Goal: Task Accomplishment & Management: Manage account settings

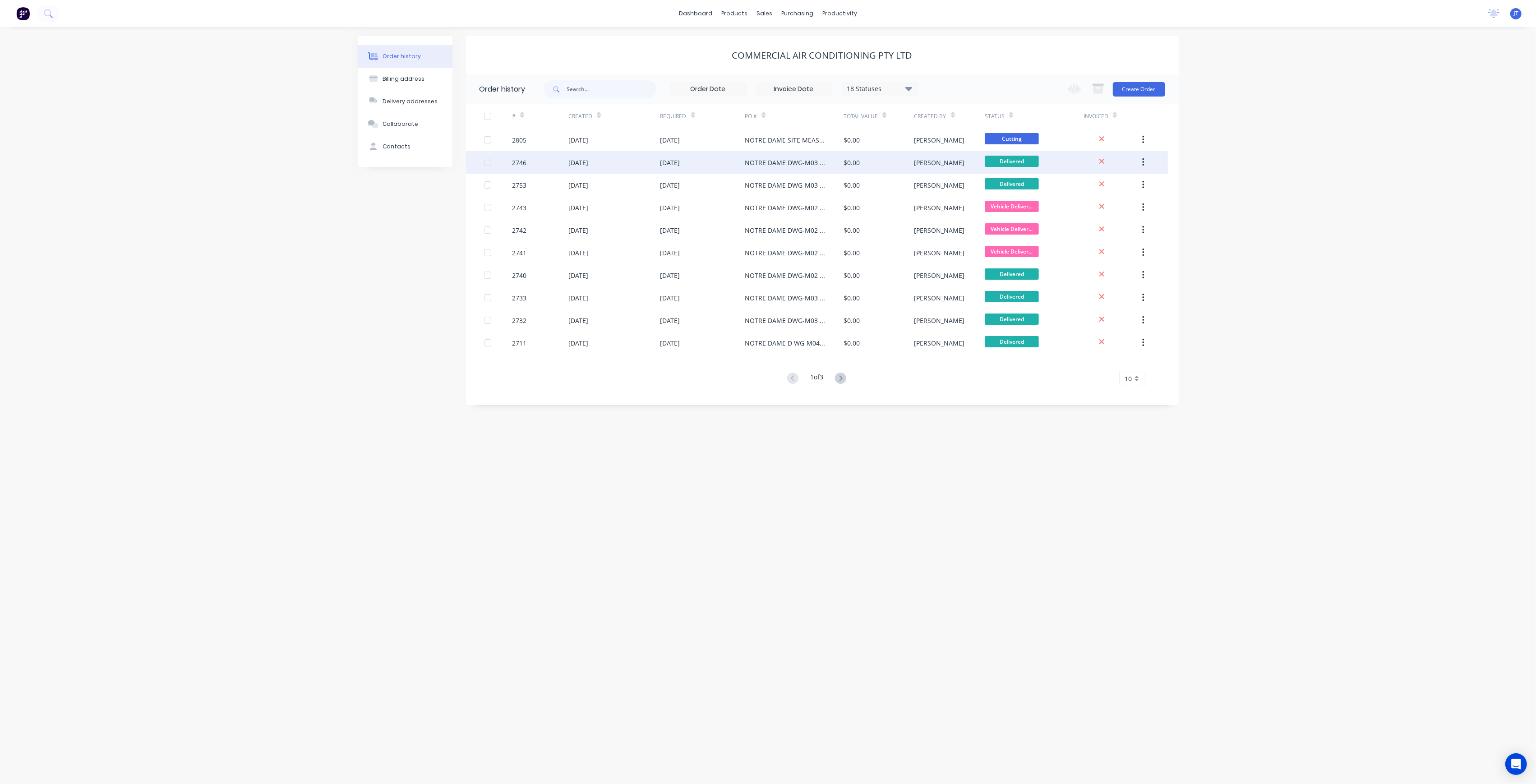
click at [789, 169] on div "NOTRE DAME DWG-M03 REV P2 LEVEL 1 UNITS" at bounding box center [794, 162] width 99 height 23
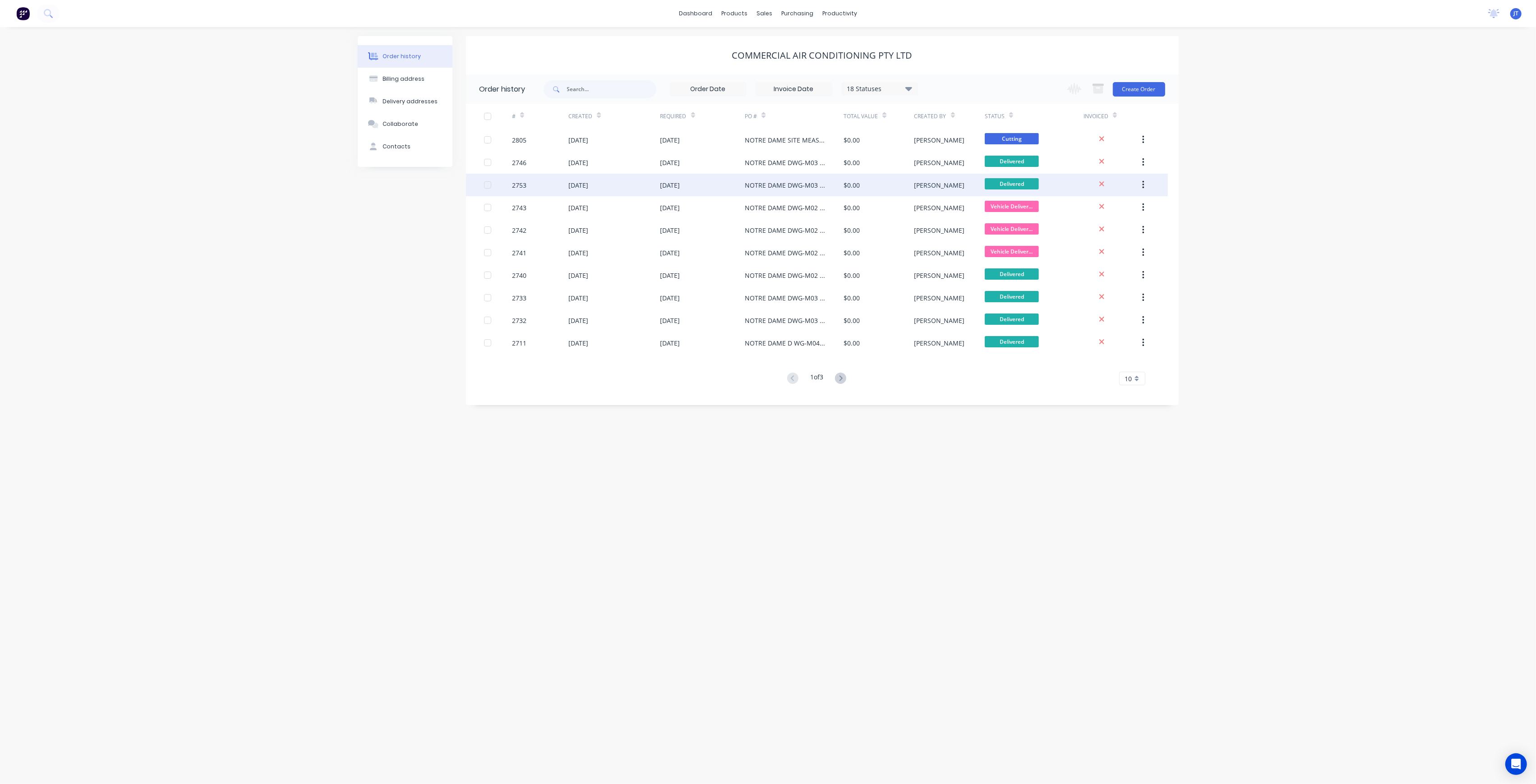
click at [896, 192] on div "$0.00" at bounding box center [879, 185] width 70 height 23
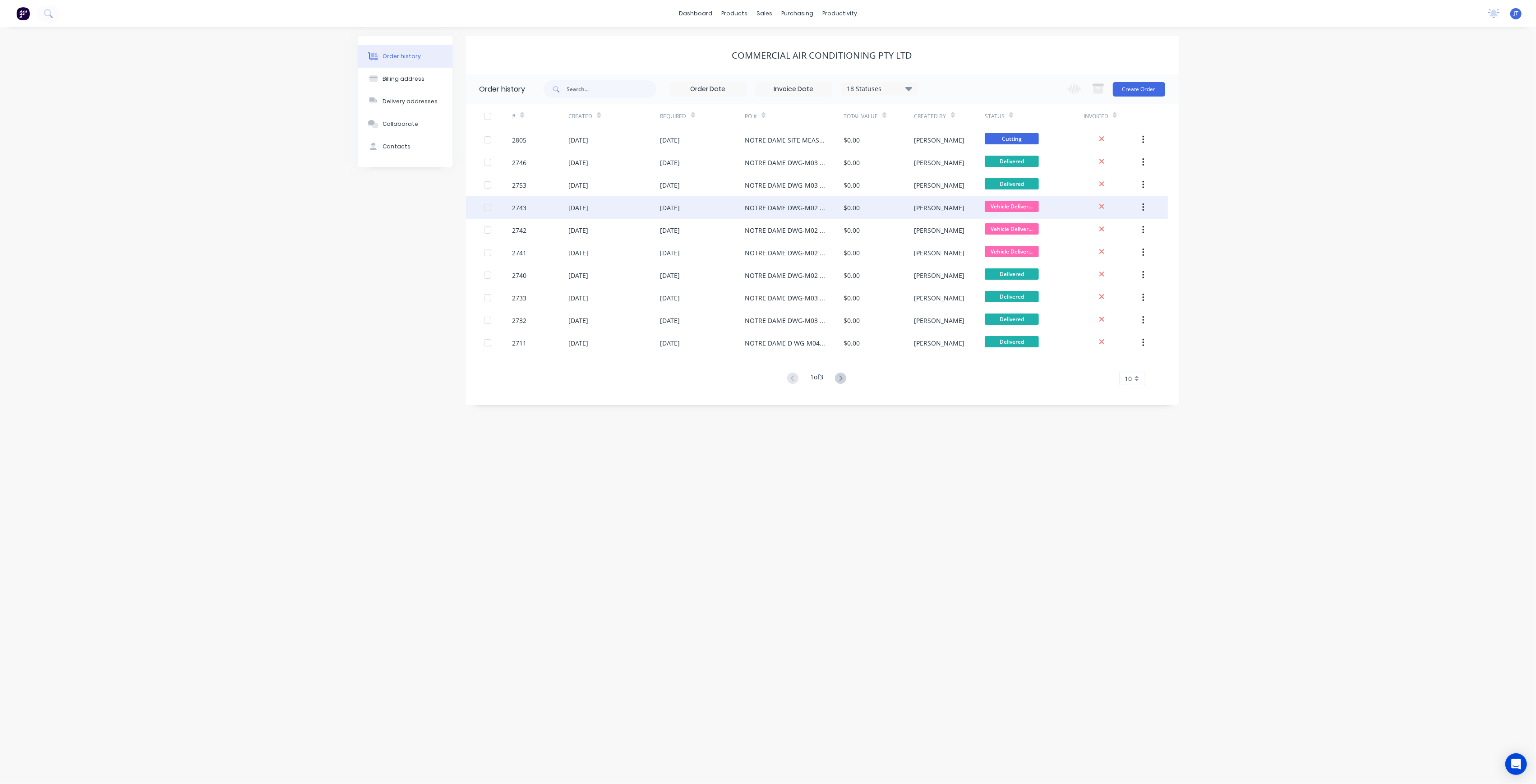
click at [814, 213] on div "NOTRE DAME DWG-M02 REV-P2 GROUNF FLOOR UNITS" at bounding box center [794, 207] width 99 height 23
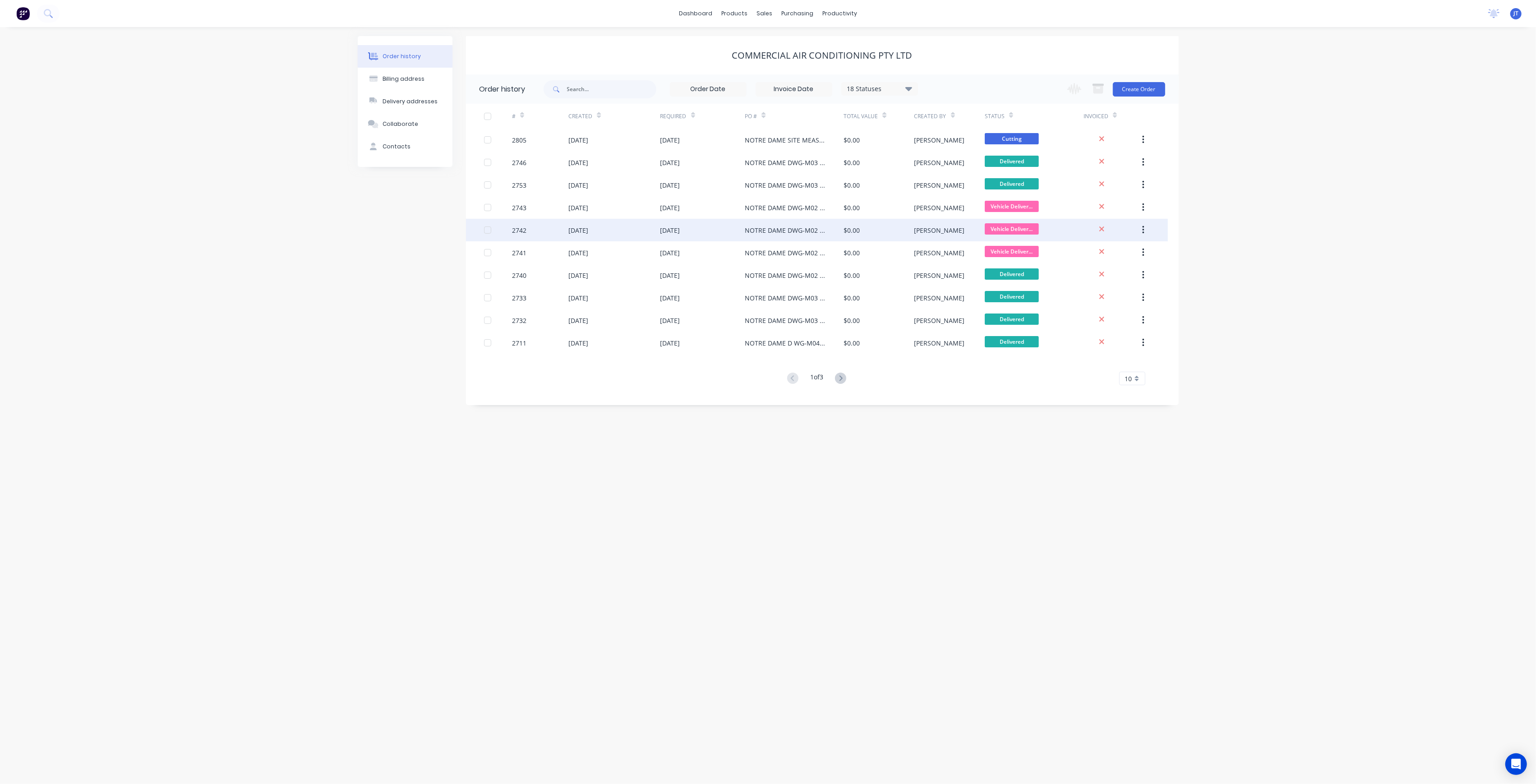
click at [950, 233] on div "[PERSON_NAME]" at bounding box center [949, 230] width 70 height 23
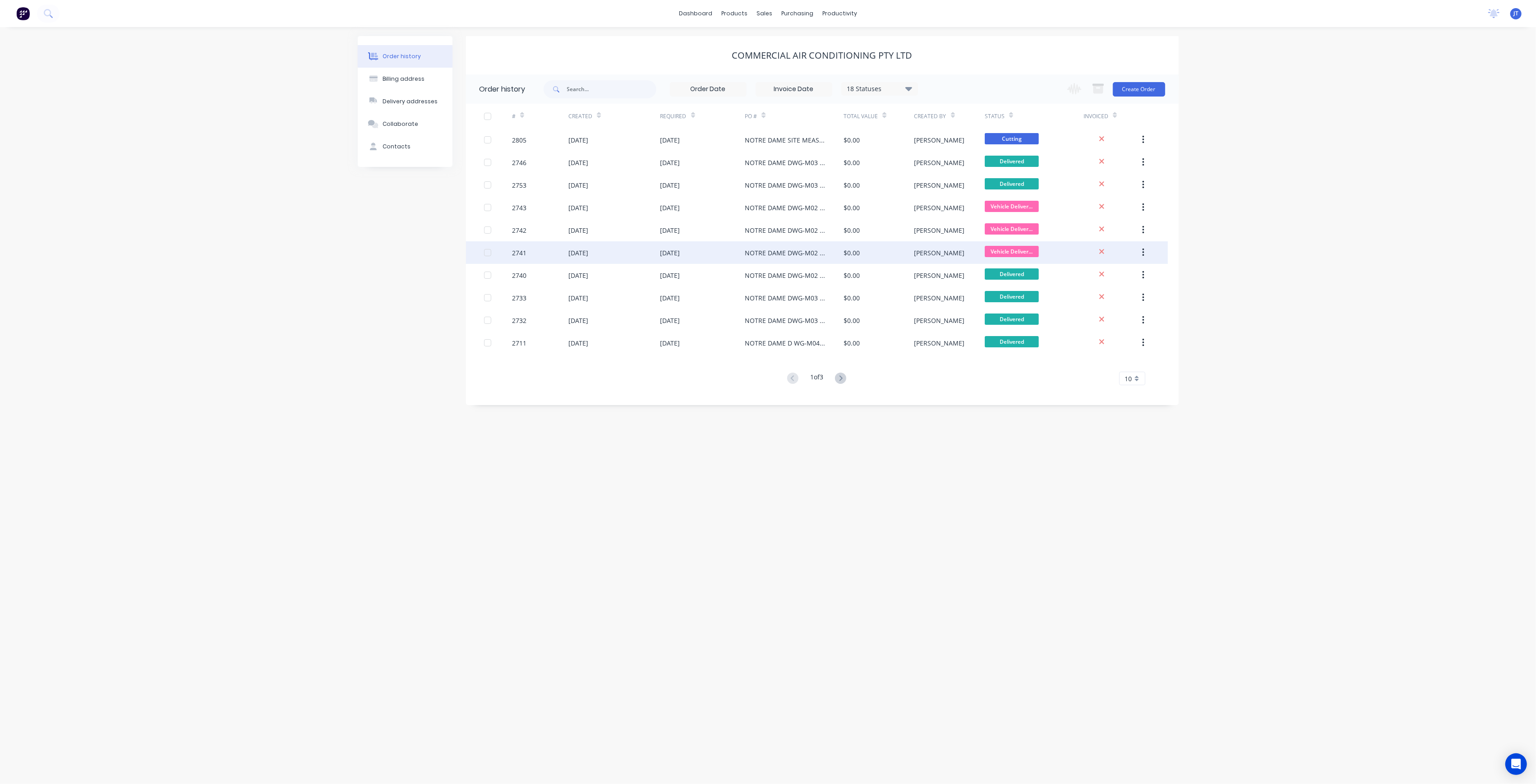
click at [894, 250] on div "$0.00" at bounding box center [879, 253] width 70 height 23
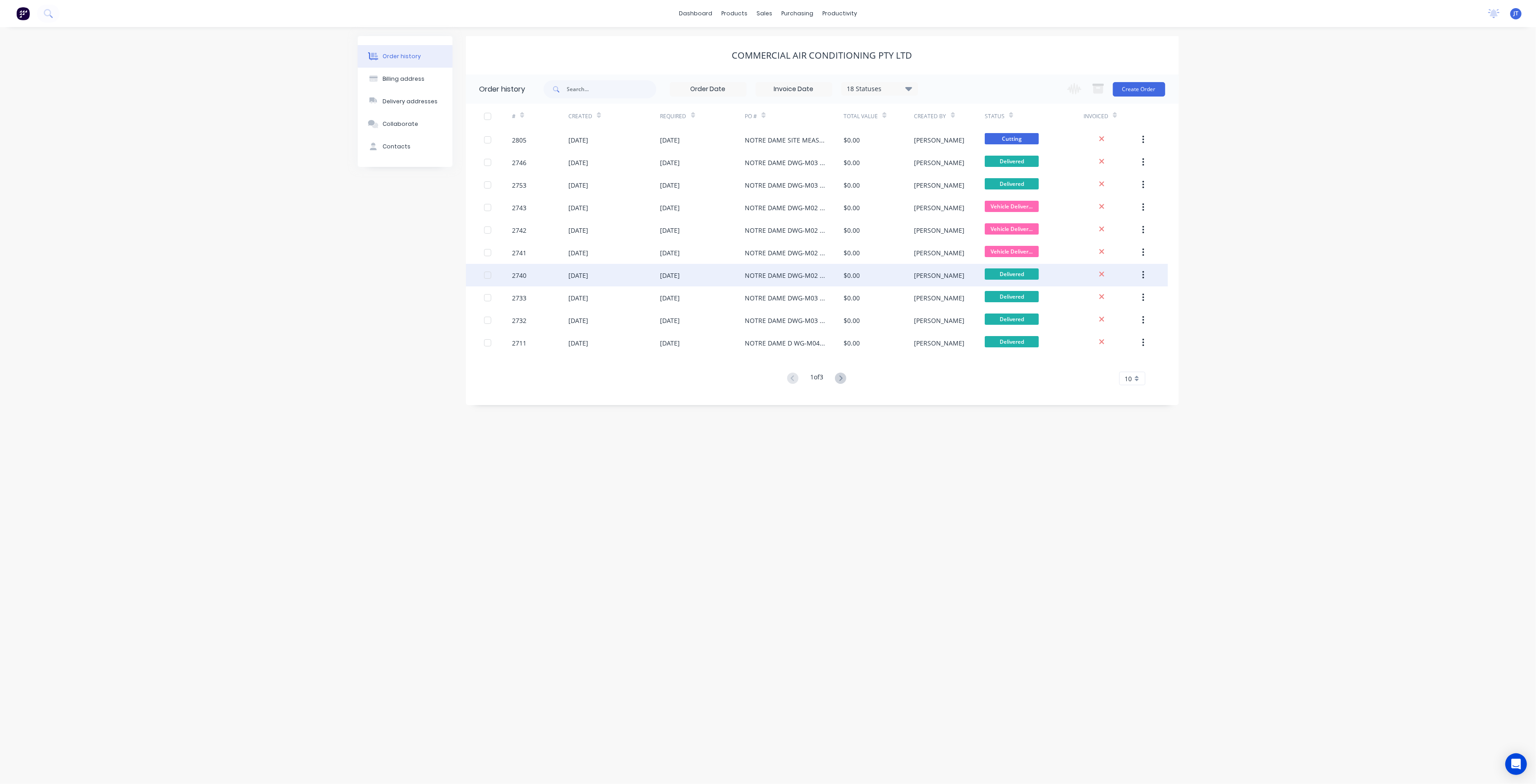
click at [739, 273] on div "[DATE]" at bounding box center [703, 275] width 85 height 23
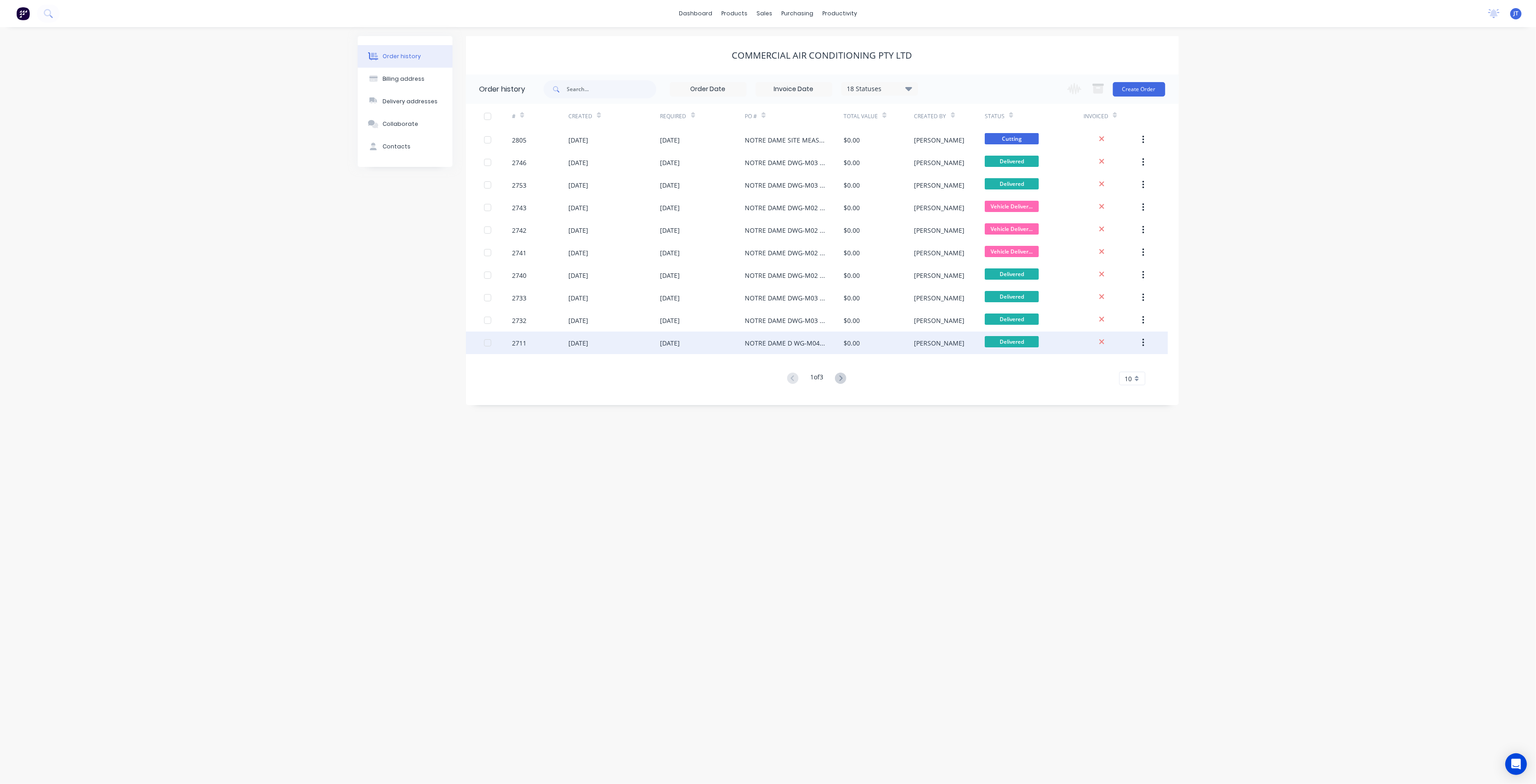
click at [834, 351] on div "NOTRE DAME D WG-M04 REV-P2 LEVEL 2 UNITS" at bounding box center [794, 343] width 99 height 23
click at [1138, 113] on div "Invoiced" at bounding box center [1111, 116] width 57 height 25
click at [1134, 98] on div "Change order status Submitted Ready for production Cutting Prep Area Folding/ F…" at bounding box center [1113, 89] width 103 height 29
click at [1132, 89] on button "Create Order" at bounding box center [1139, 89] width 52 height 14
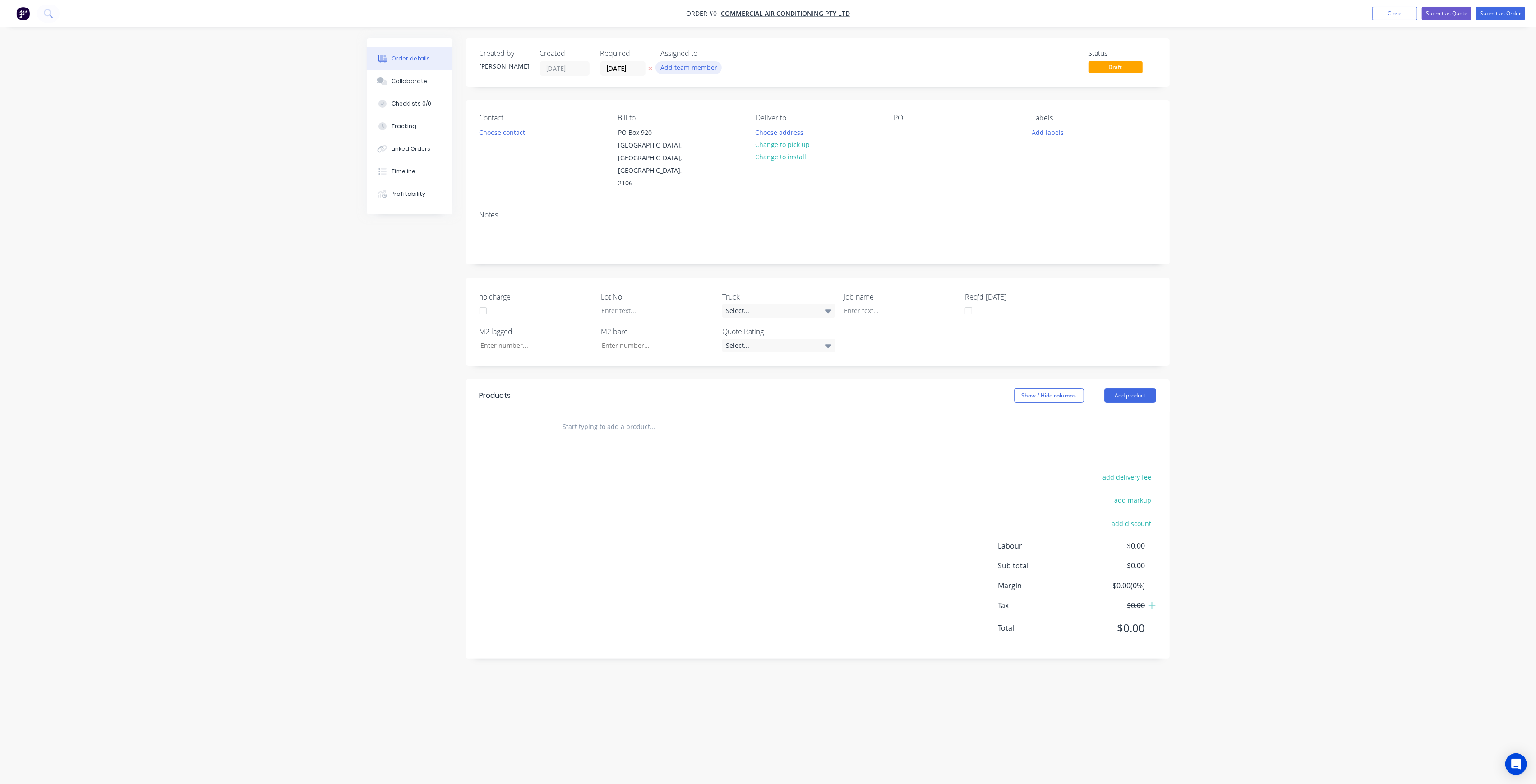
click at [702, 64] on button "Add team member" at bounding box center [688, 67] width 66 height 12
click at [729, 123] on button "[PERSON_NAME] (You)" at bounding box center [728, 117] width 135 height 18
click at [739, 176] on div "[PERSON_NAME]" at bounding box center [733, 181] width 90 height 10
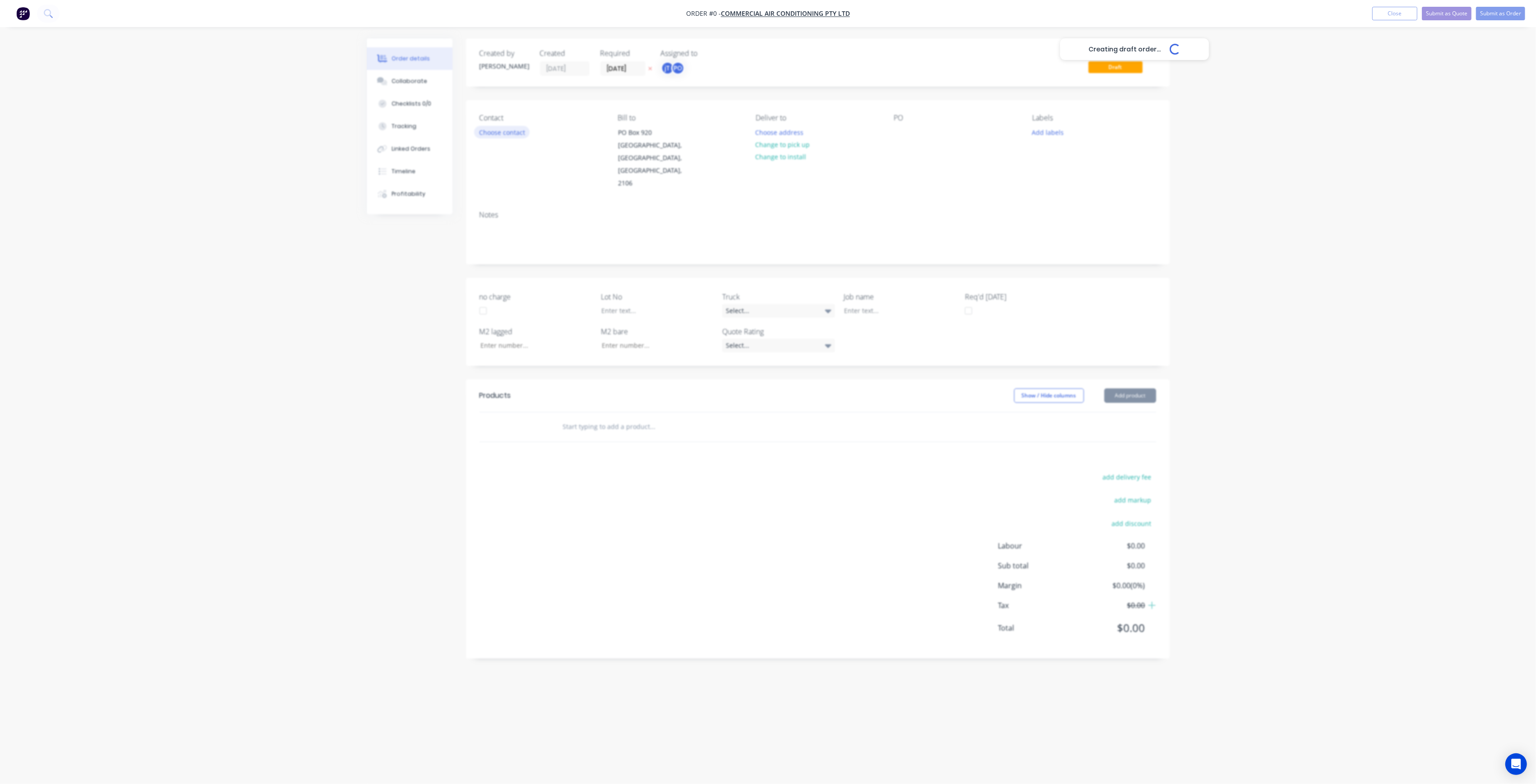
click at [496, 129] on div "Creating draft order... Loading... Order details Collaborate Checklists 0/0 Tra…" at bounding box center [768, 374] width 821 height 673
click at [503, 130] on button "Choose contact" at bounding box center [501, 132] width 55 height 12
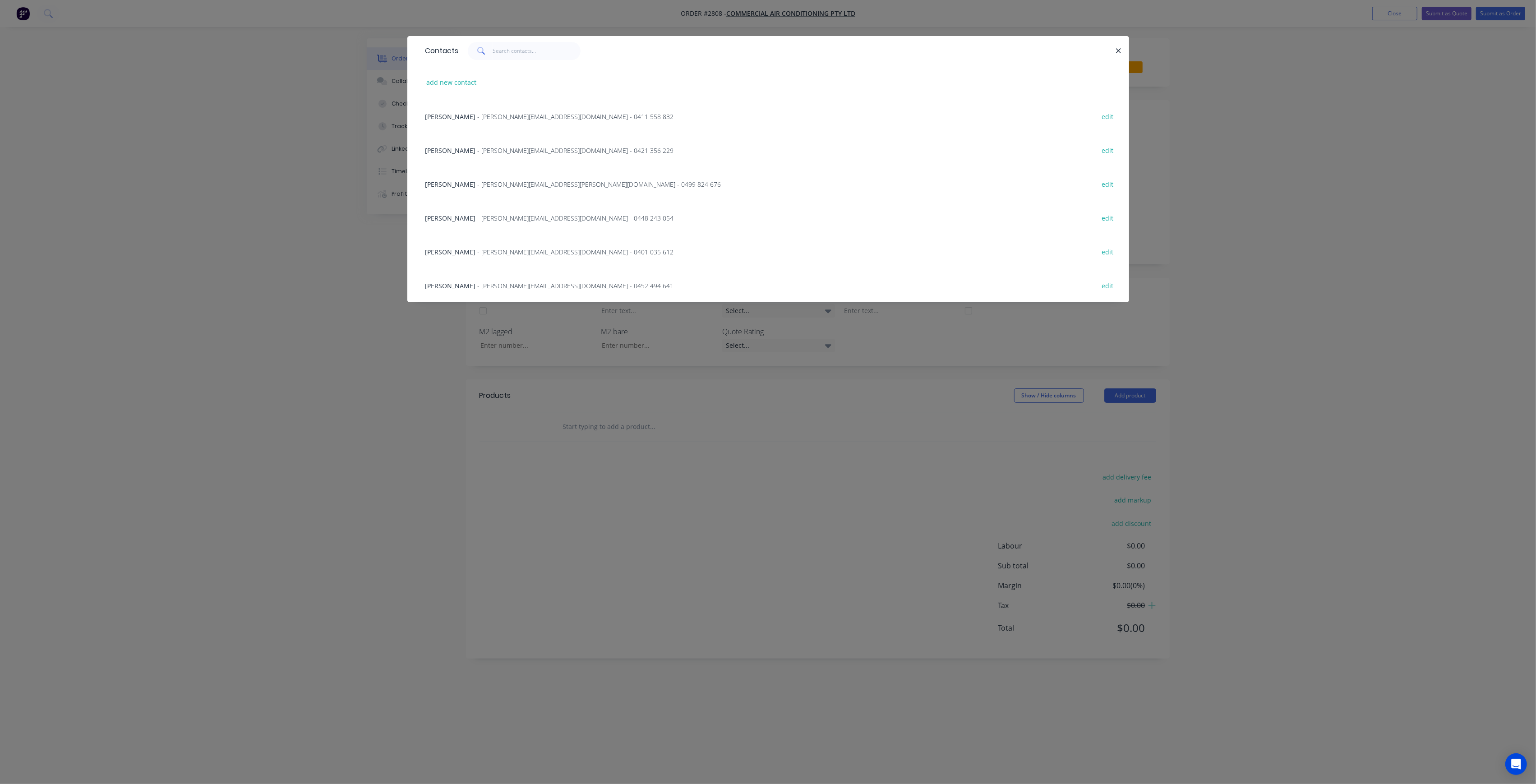
click at [487, 280] on div "[PERSON_NAME] - [PERSON_NAME][EMAIL_ADDRESS][DOMAIN_NAME] - 0452 494 641 edit" at bounding box center [768, 285] width 695 height 34
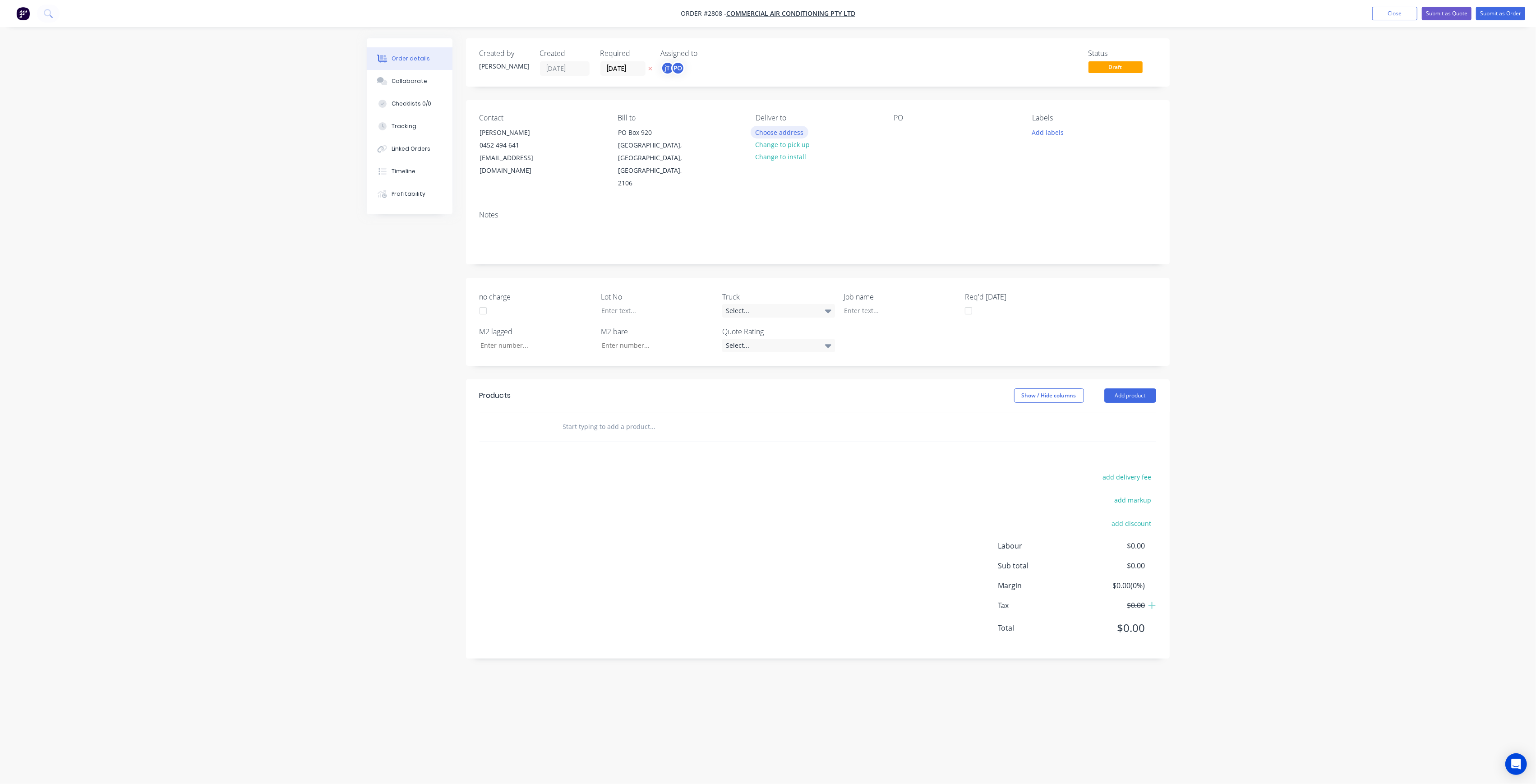
click at [762, 134] on button "Choose address" at bounding box center [779, 132] width 58 height 12
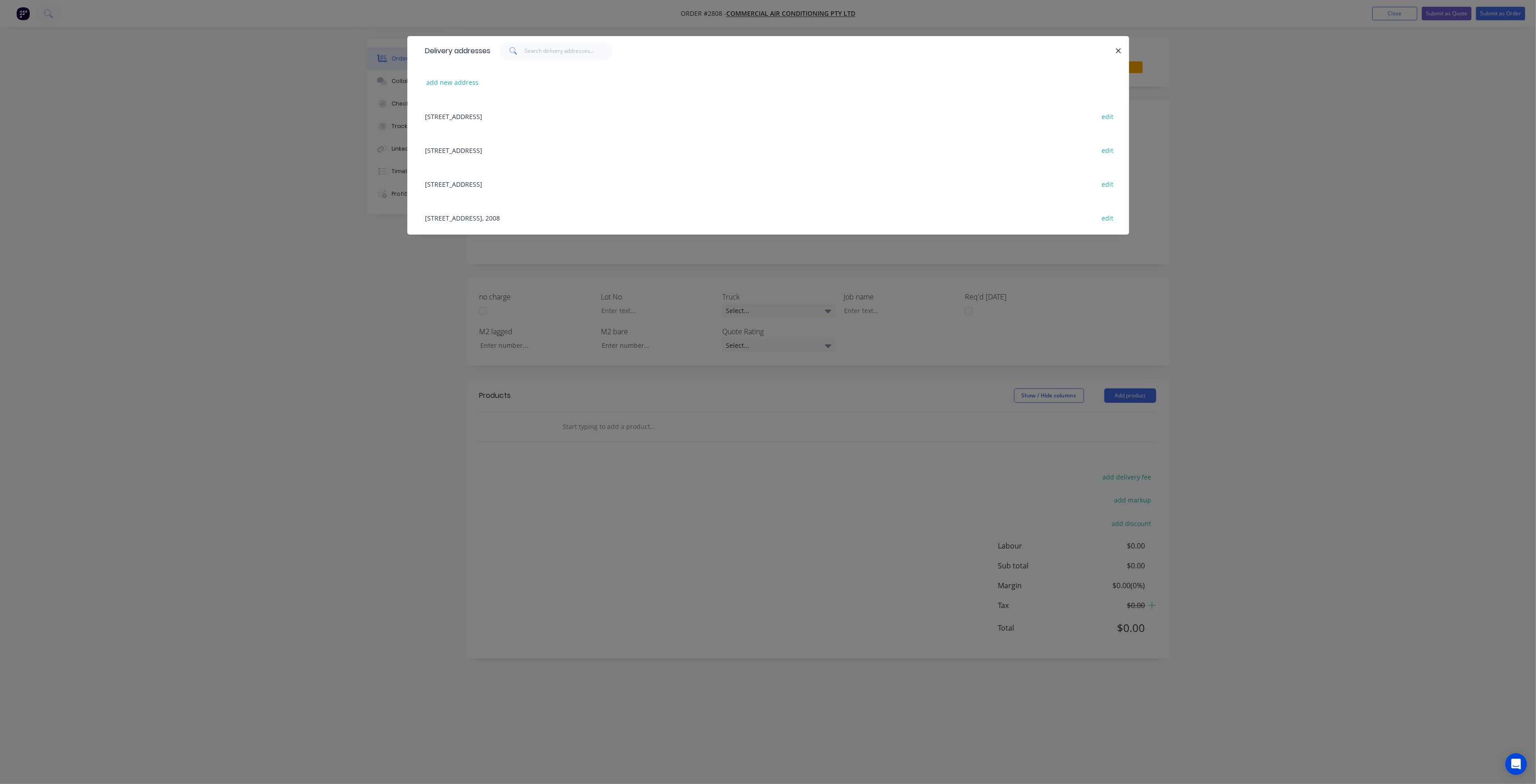
click at [455, 215] on div "[STREET_ADDRESS], 2008 edit" at bounding box center [768, 218] width 695 height 34
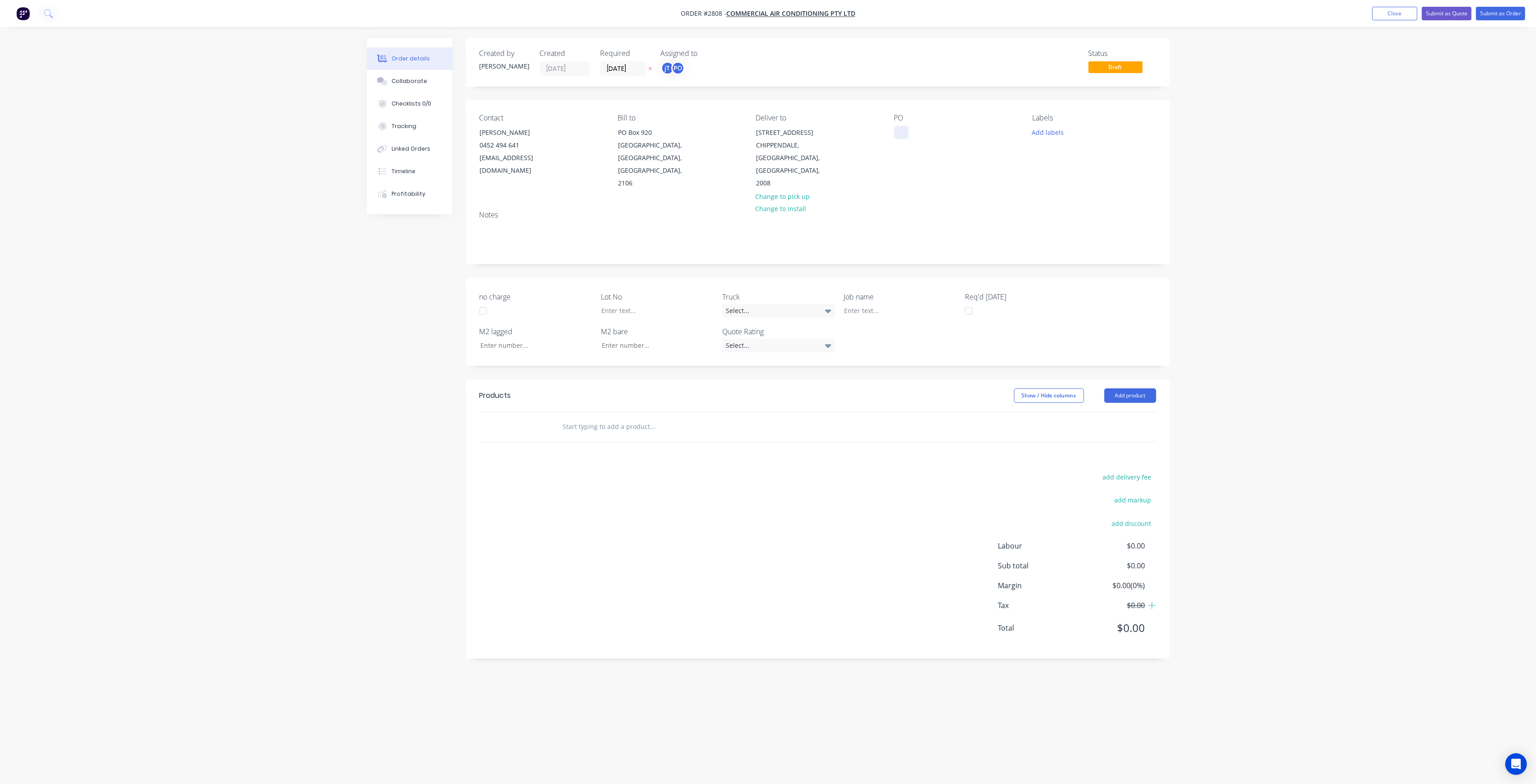
click at [896, 129] on div at bounding box center [901, 132] width 14 height 13
drag, startPoint x: 931, startPoint y: 151, endPoint x: 888, endPoint y: 131, distance: 47.4
click at [888, 131] on div "Contact [PERSON_NAME] 0452 494 641 [EMAIL_ADDRESS][DOMAIN_NAME] Bill to [GEOGRA…" at bounding box center [818, 151] width 704 height 103
copy div "NOTRE DAME DWG-M03 REV-P2 GE & EA"
click at [866, 304] on div at bounding box center [893, 311] width 113 height 13
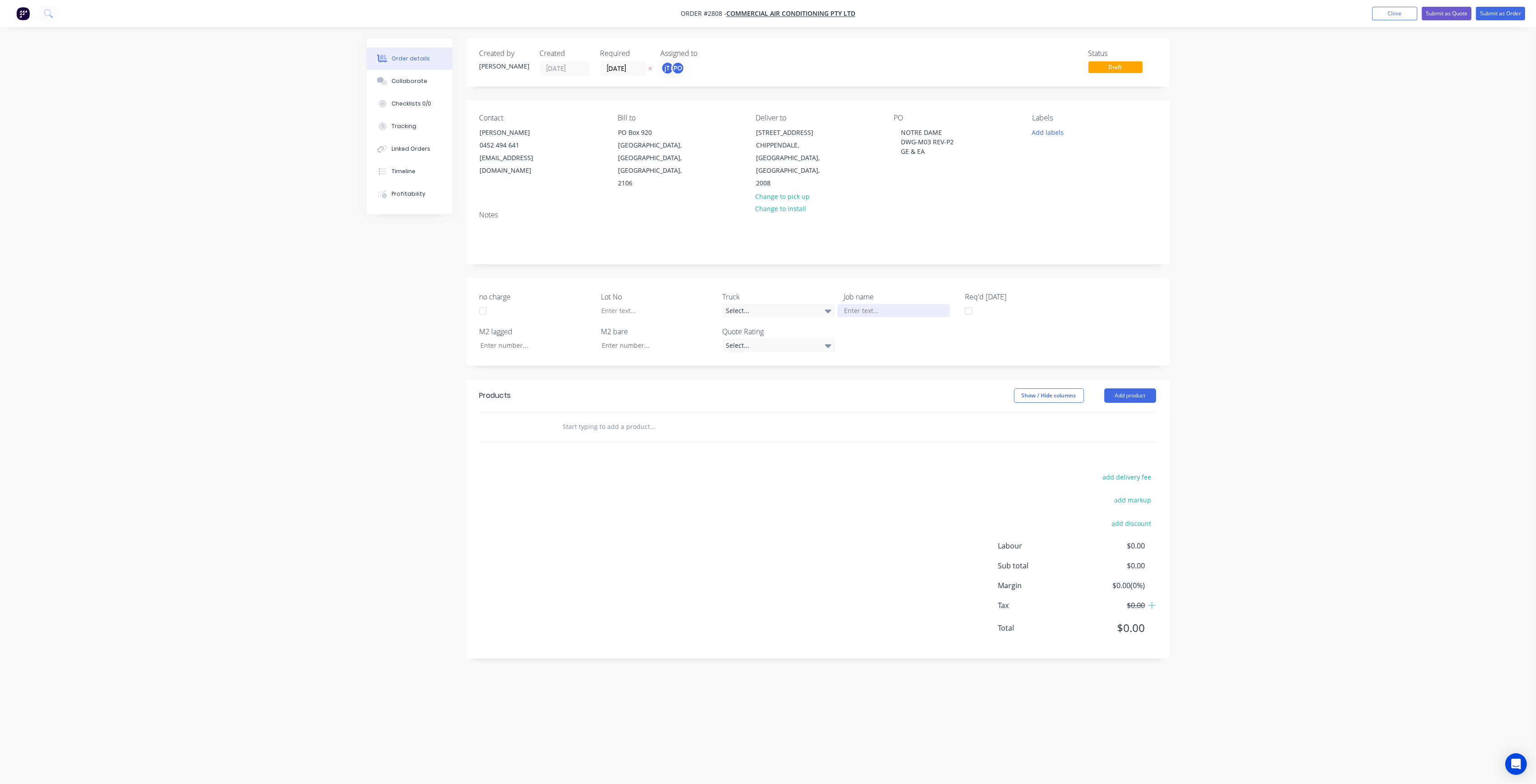
paste div
click at [882, 304] on div "NOTRE DAME DWG-M03 REV-P2GE & EA" at bounding box center [893, 315] width 113 height 23
click at [887, 304] on div "NOTRE DAME DWG-M03 REV-P2GE & EA" at bounding box center [893, 315] width 113 height 23
click at [894, 305] on div "NOTRE DAME DWG-M03 REV-P2GE & EA" at bounding box center [893, 315] width 113 height 23
click at [896, 305] on div "NOTRE DAME DWG-M03 REV-P 2GE & EA" at bounding box center [893, 315] width 113 height 23
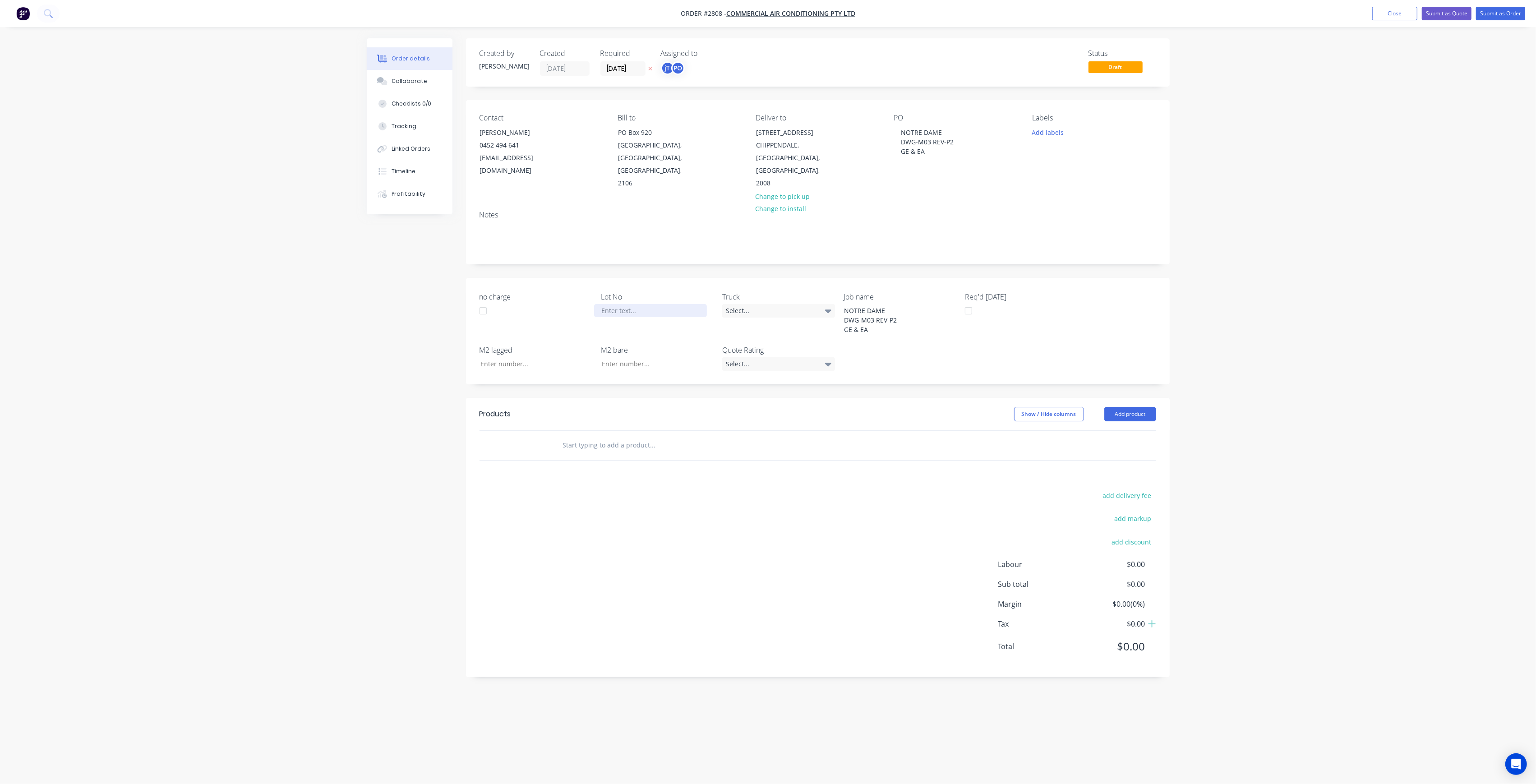
click at [621, 304] on div at bounding box center [650, 311] width 113 height 13
click at [1042, 136] on button "Add labels" at bounding box center [1048, 132] width 42 height 12
click at [1076, 154] on input "text" at bounding box center [1107, 159] width 94 height 18
click at [1067, 218] on div "LOT-356" at bounding box center [1071, 213] width 29 height 10
click at [1094, 161] on input "LOT-356" at bounding box center [1107, 154] width 94 height 18
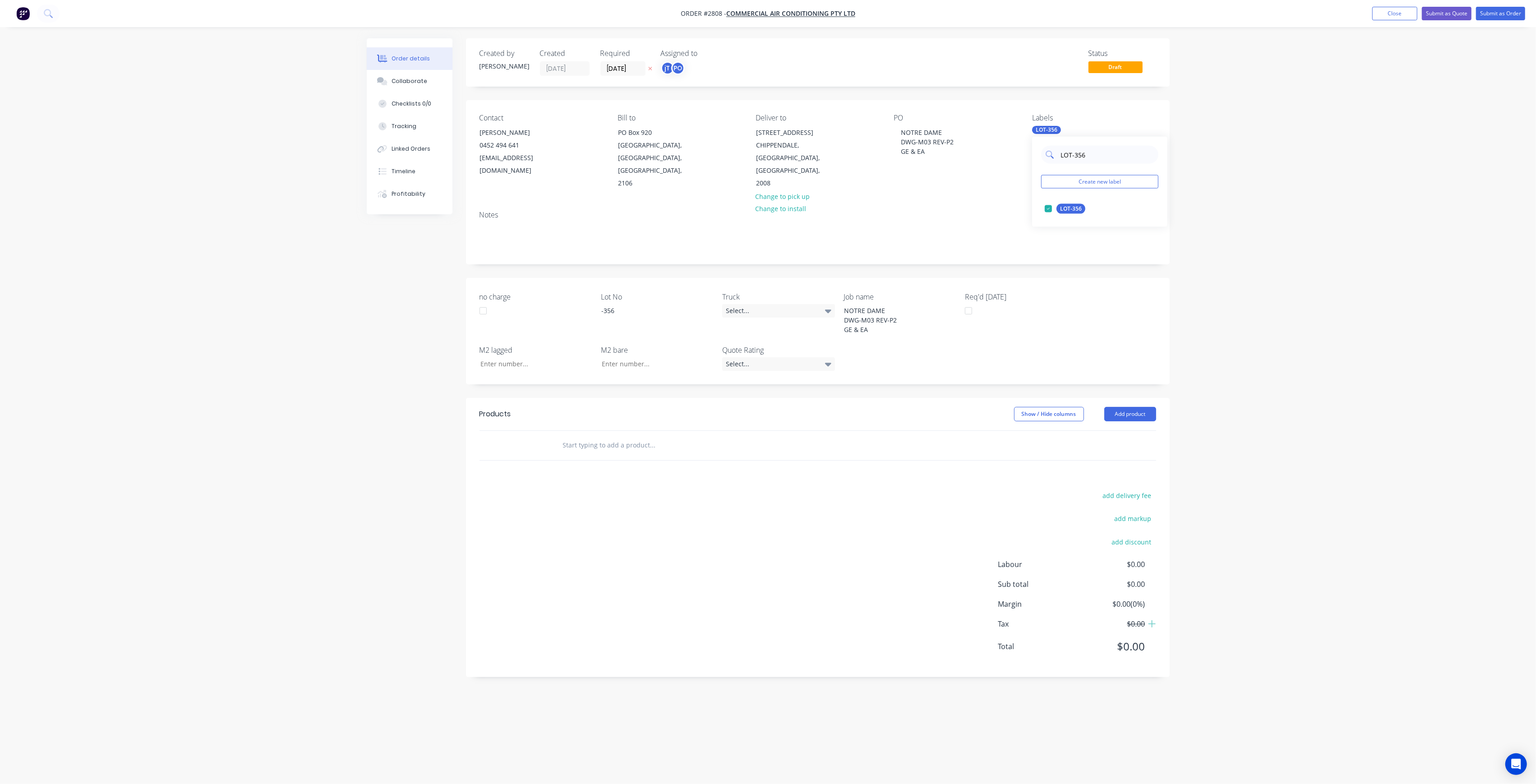
click at [1094, 161] on input "LOT-356" at bounding box center [1107, 154] width 94 height 18
type input "MAIN"
click at [1059, 216] on div "Main Contract edit" at bounding box center [1100, 209] width 117 height 18
click at [1076, 203] on button "Main Contract" at bounding box center [1073, 209] width 64 height 13
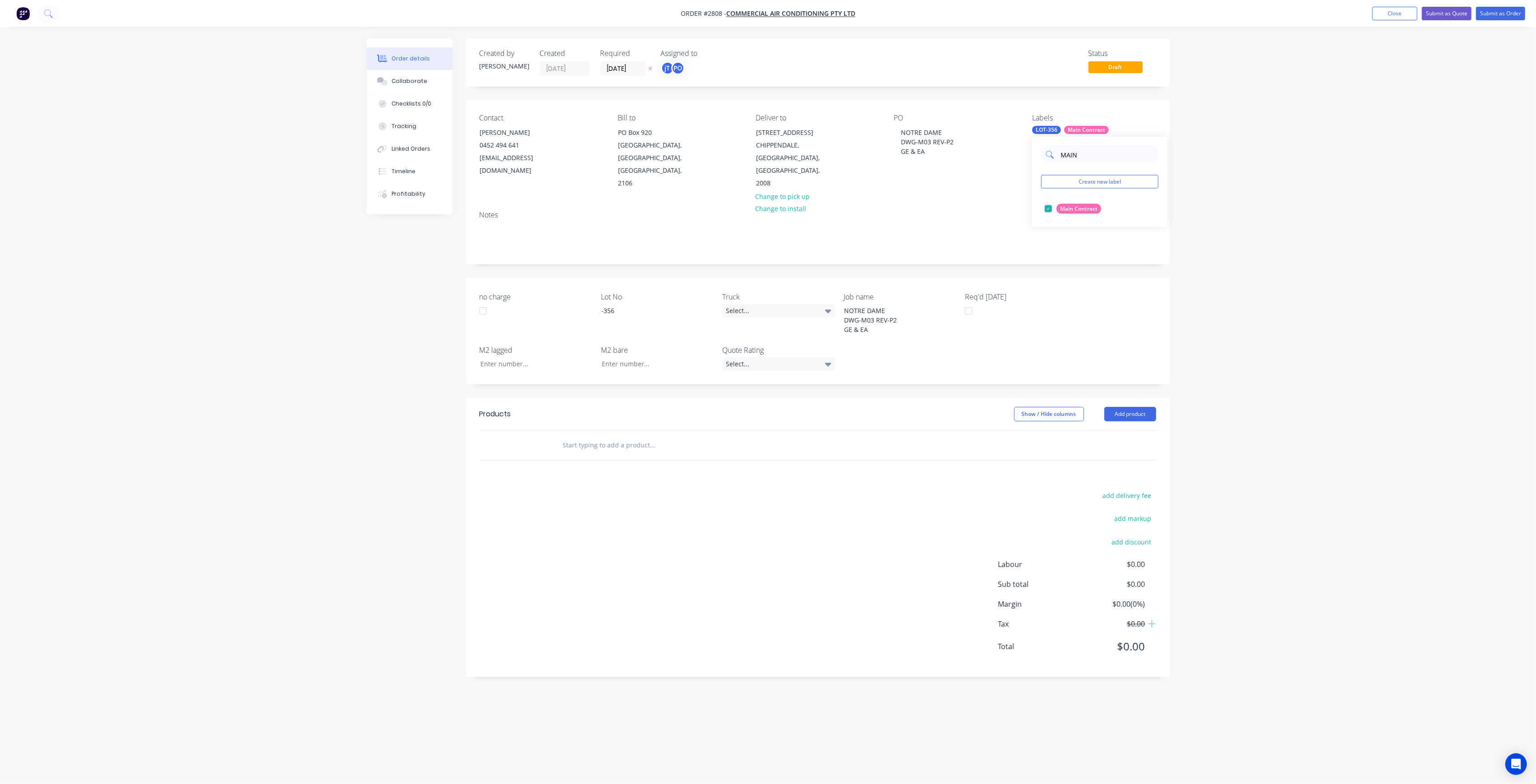
click at [1086, 152] on input "MAIN" at bounding box center [1107, 154] width 94 height 18
click at [1170, 142] on div "Order details Collaborate Checklists 0/0 Tracking Linked Orders Timeline Profit…" at bounding box center [768, 374] width 821 height 673
click at [645, 436] on input "text" at bounding box center [652, 445] width 181 height 18
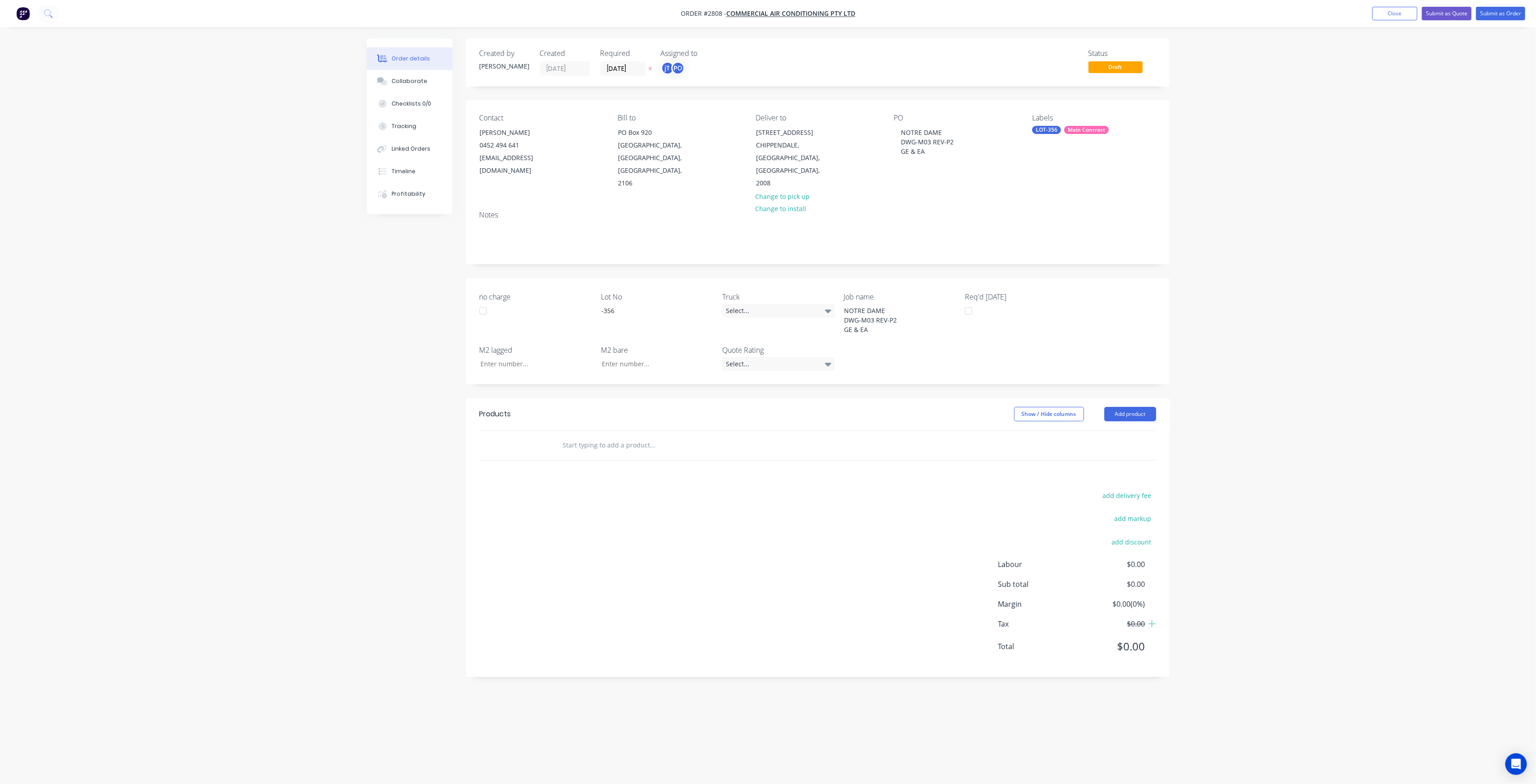
type input "A"
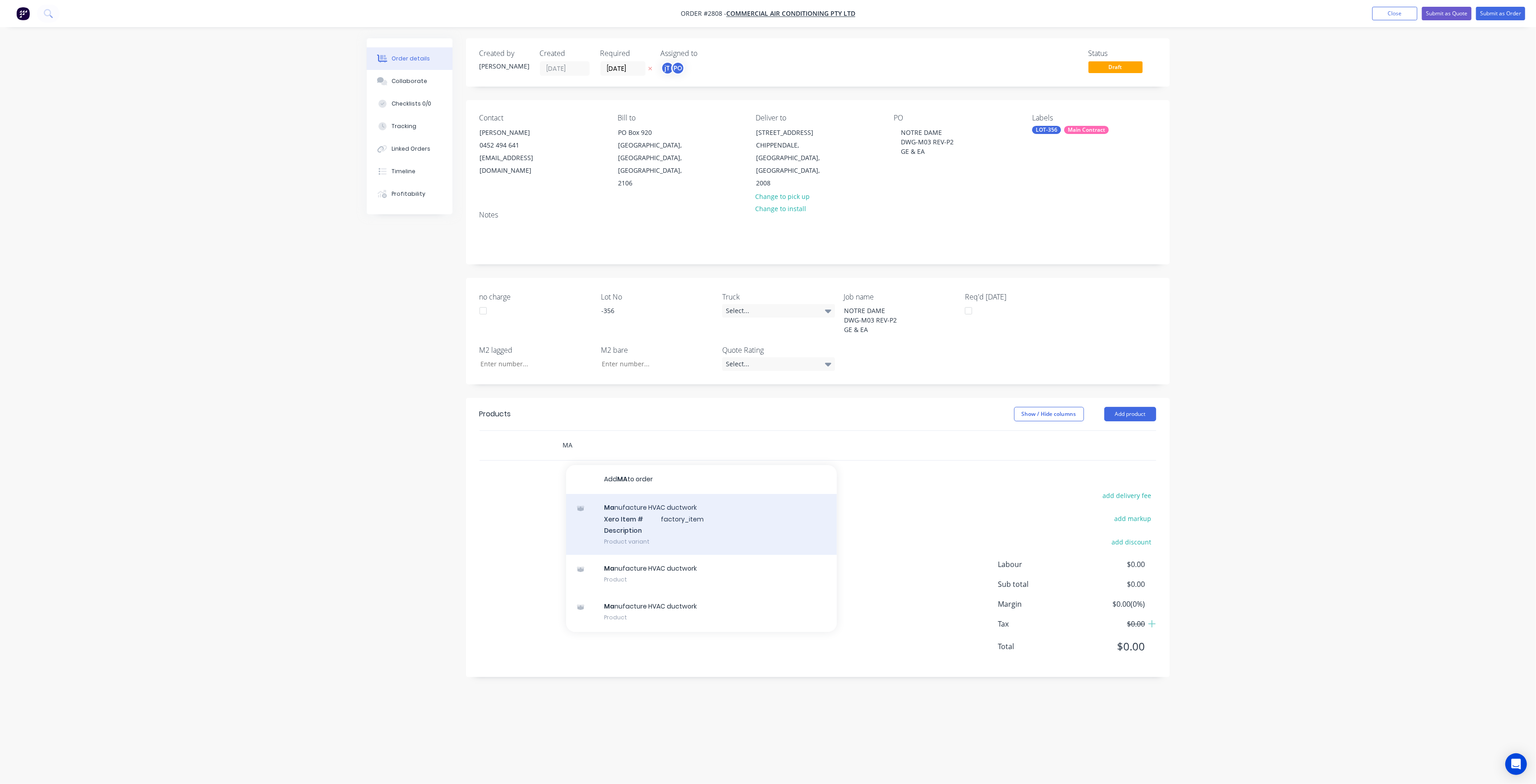
type input "MA"
click at [663, 505] on div "Ma nufacture HVAC ductwork Xero Item # factory_item Description Product variant" at bounding box center [701, 524] width 271 height 61
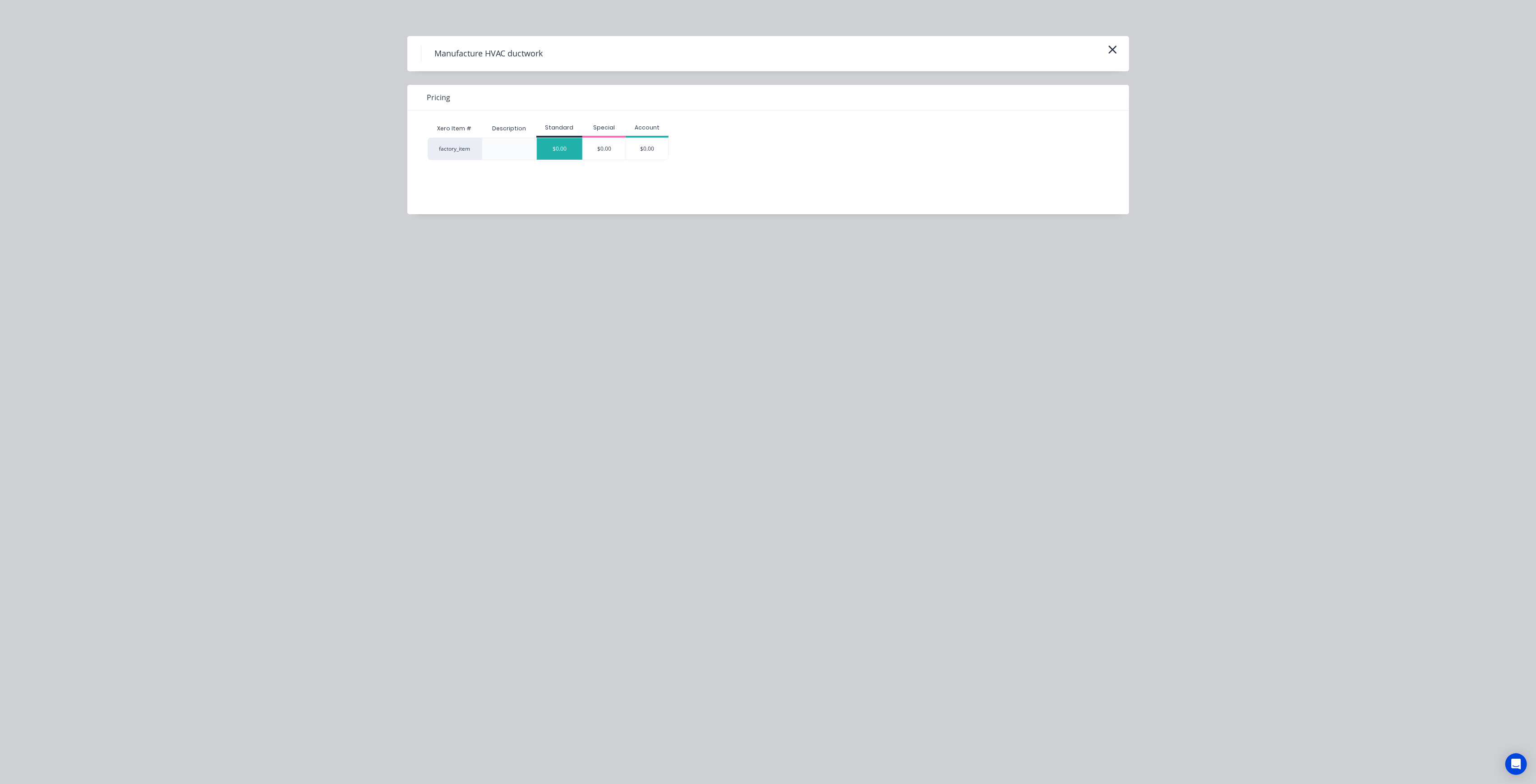
click at [576, 152] on div "$0.00" at bounding box center [559, 148] width 45 height 21
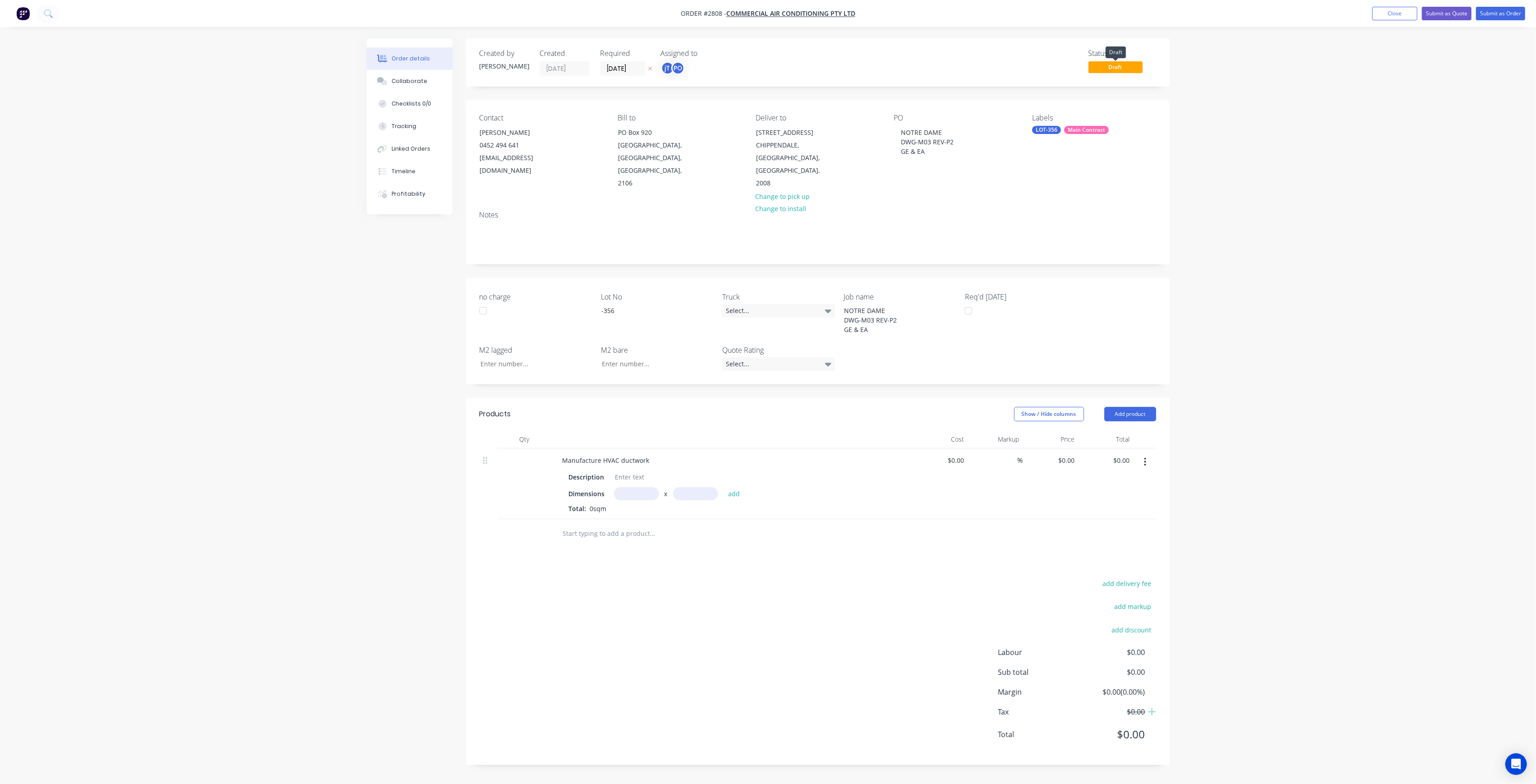
click at [1110, 70] on span "Draft" at bounding box center [1116, 67] width 54 height 11
click at [1509, 12] on button "Submit as Order" at bounding box center [1500, 13] width 49 height 14
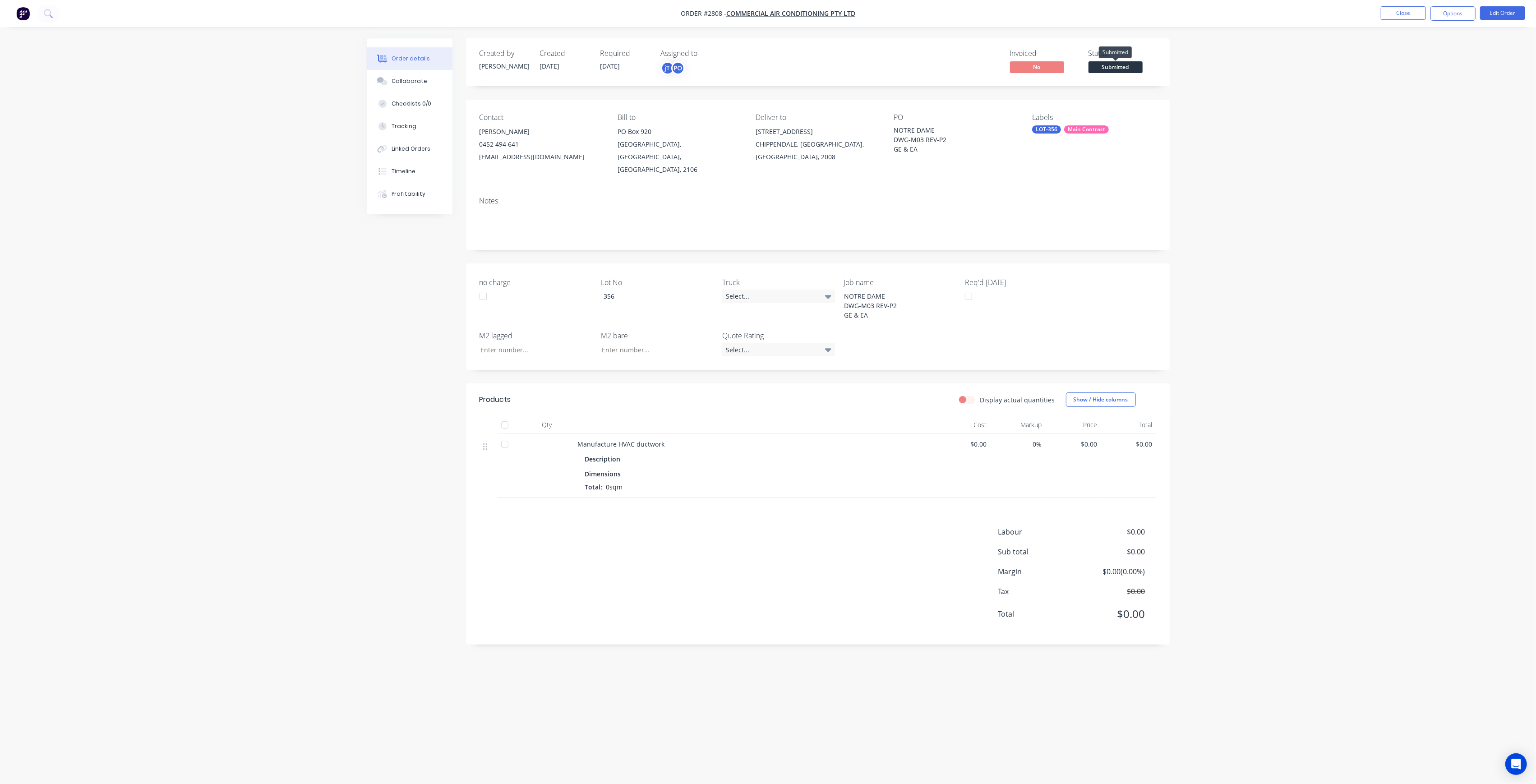
click at [1116, 72] on span "Submitted" at bounding box center [1116, 67] width 54 height 11
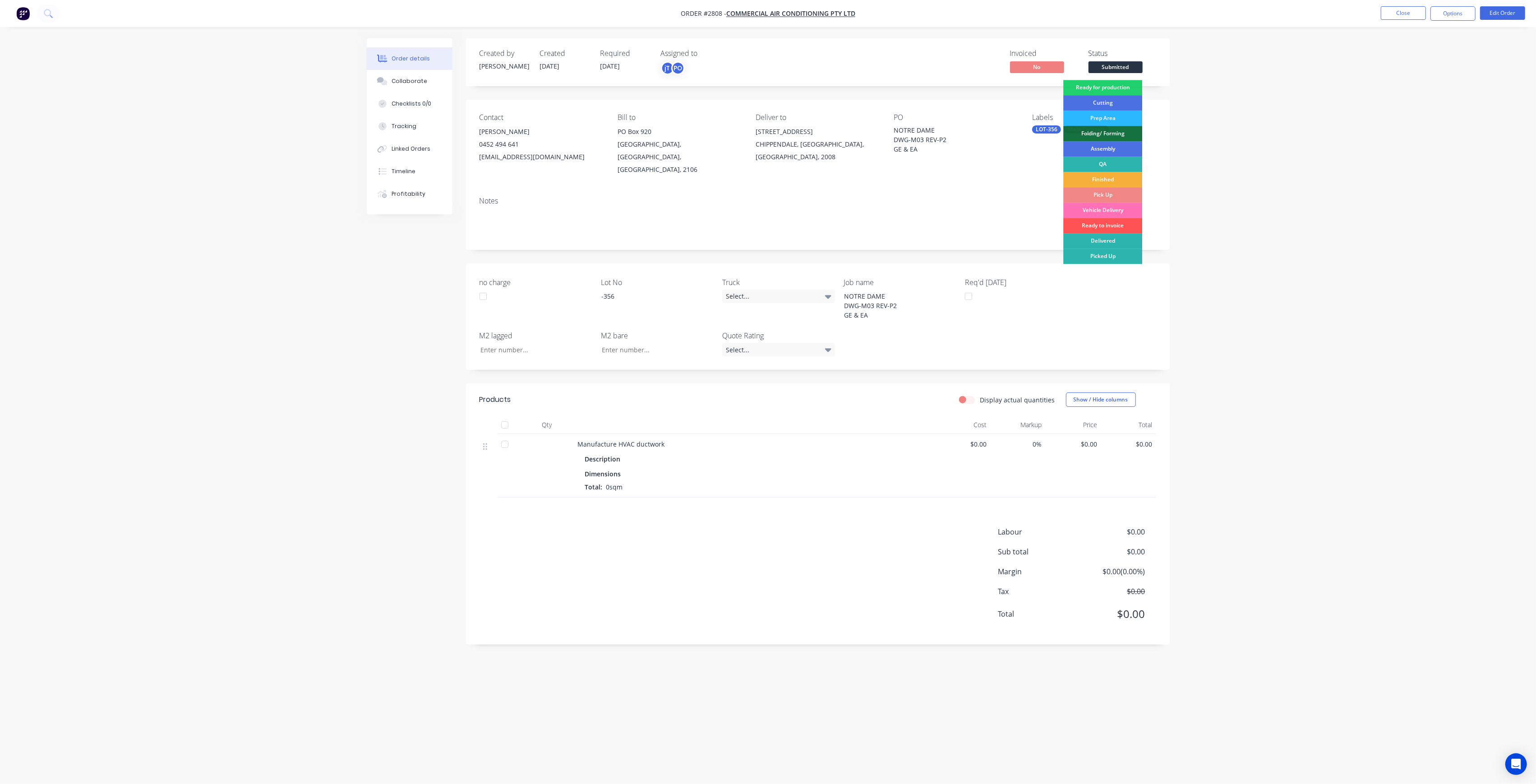
click at [1122, 79] on div "Created by [PERSON_NAME] Created [DATE] Required [DATE] Assigned to jT PO Invoi…" at bounding box center [818, 62] width 704 height 48
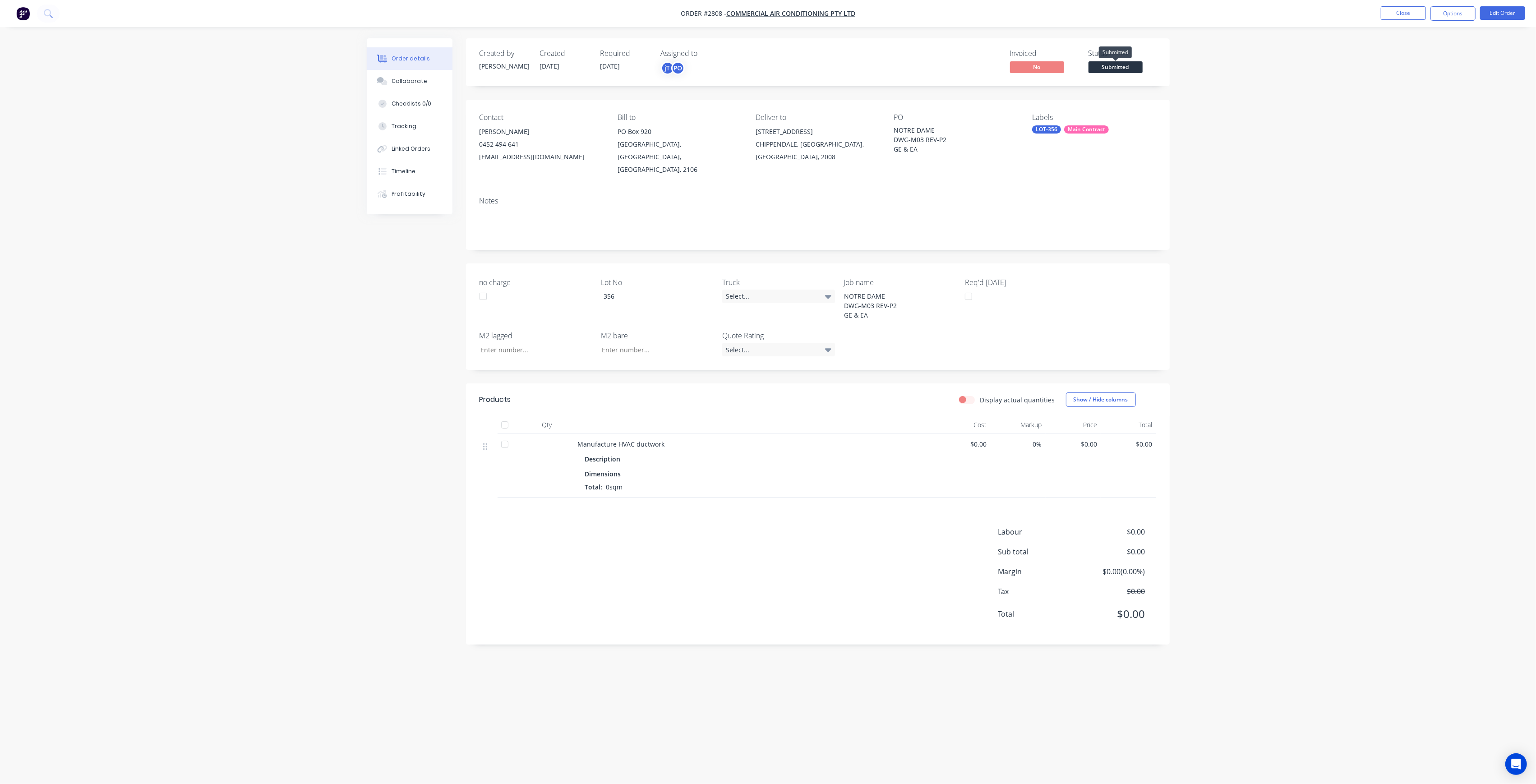
click at [1126, 62] on span "Submitted" at bounding box center [1116, 67] width 54 height 11
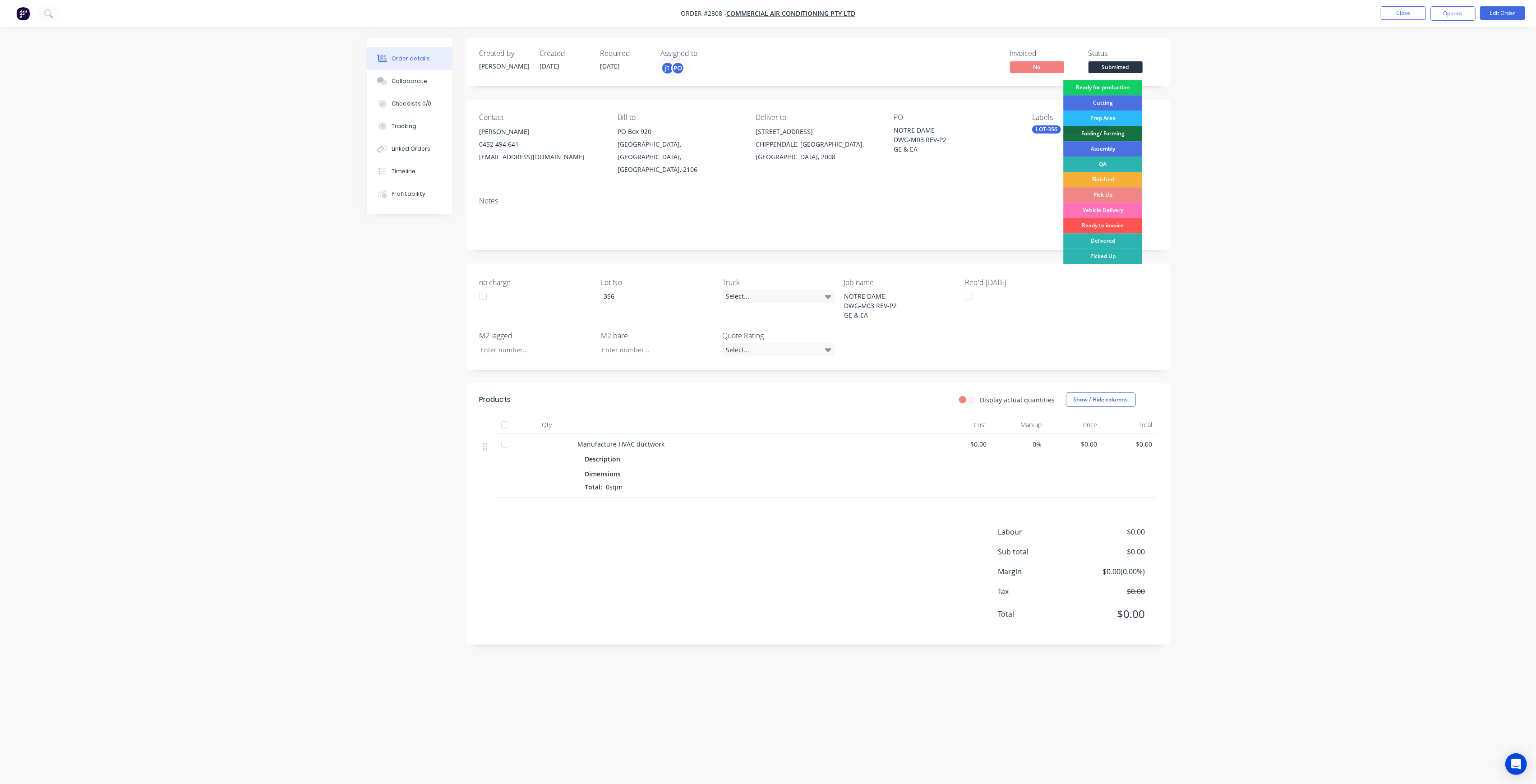
click at [1129, 84] on div "Ready for production" at bounding box center [1103, 88] width 79 height 16
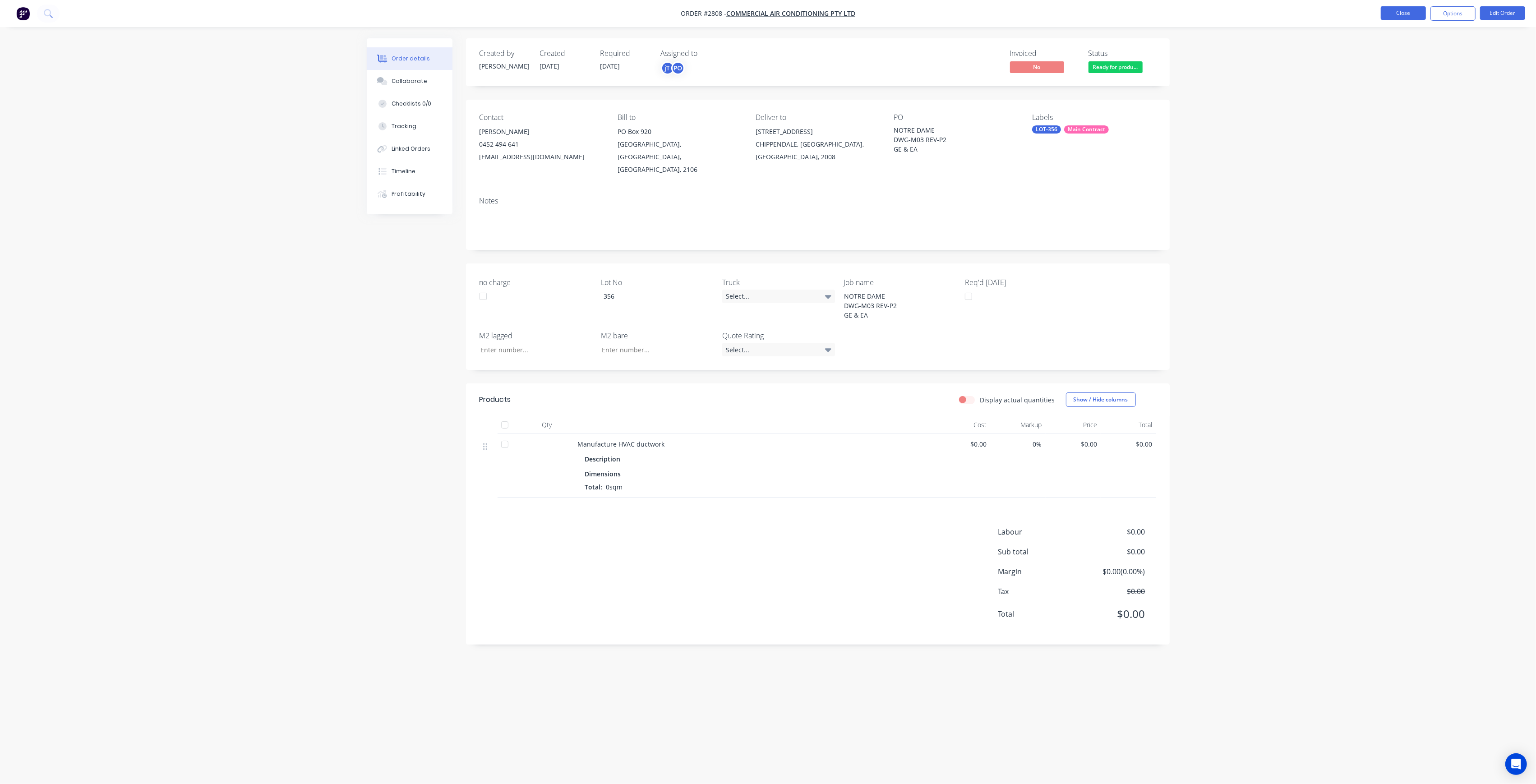
click at [1416, 14] on button "Close" at bounding box center [1404, 13] width 45 height 14
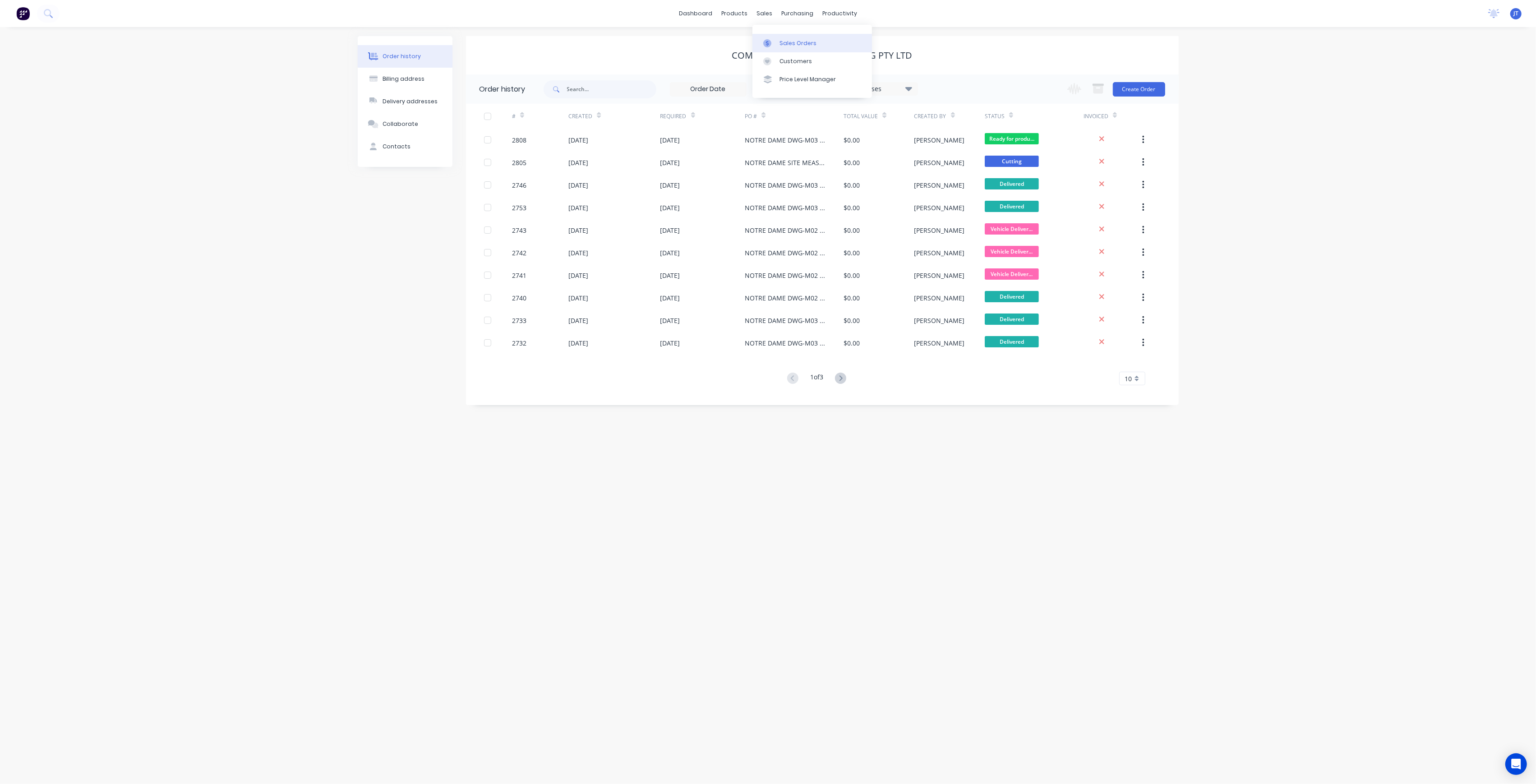
click at [786, 39] on div "Sales Orders" at bounding box center [798, 44] width 37 height 8
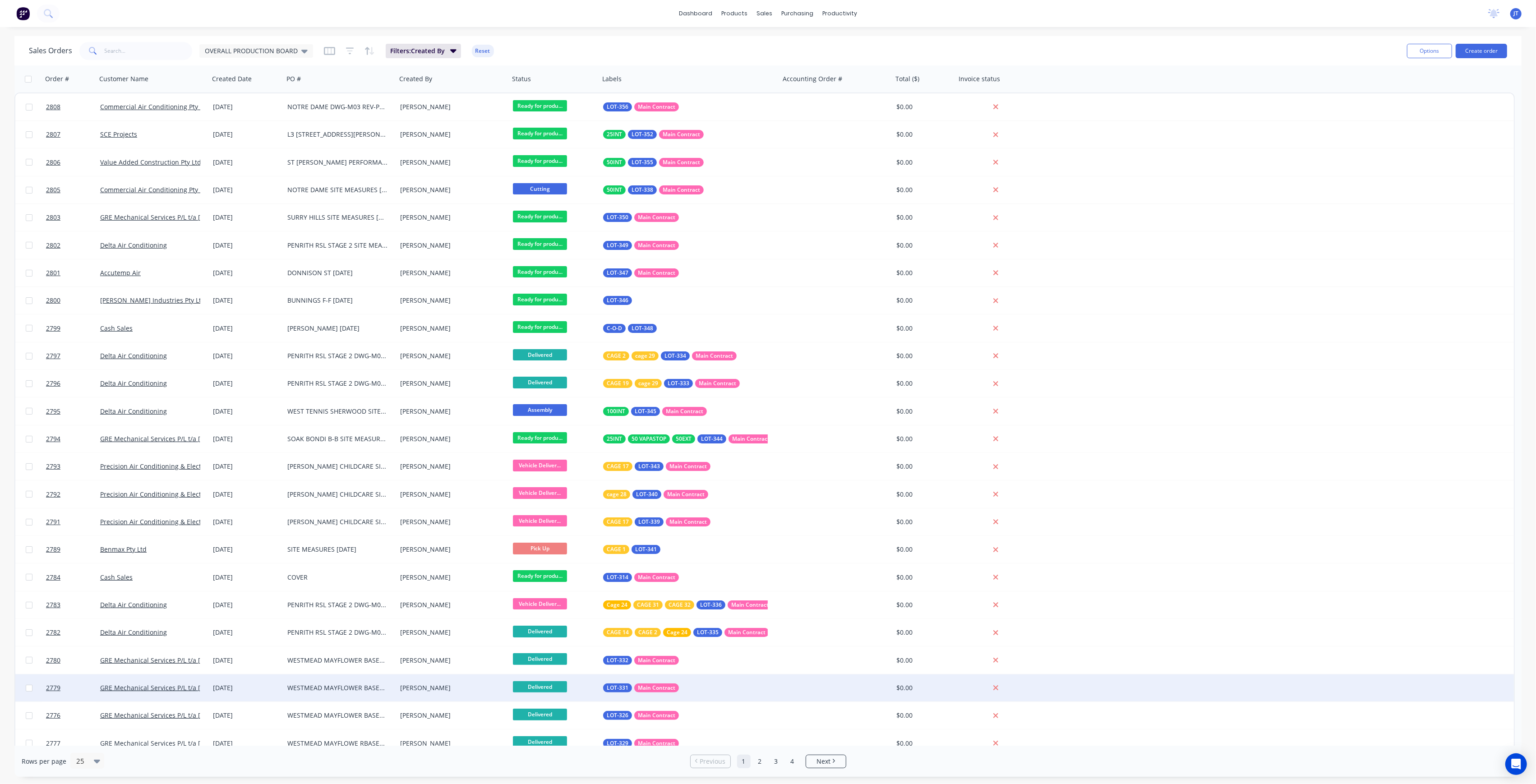
scroll to position [38, 0]
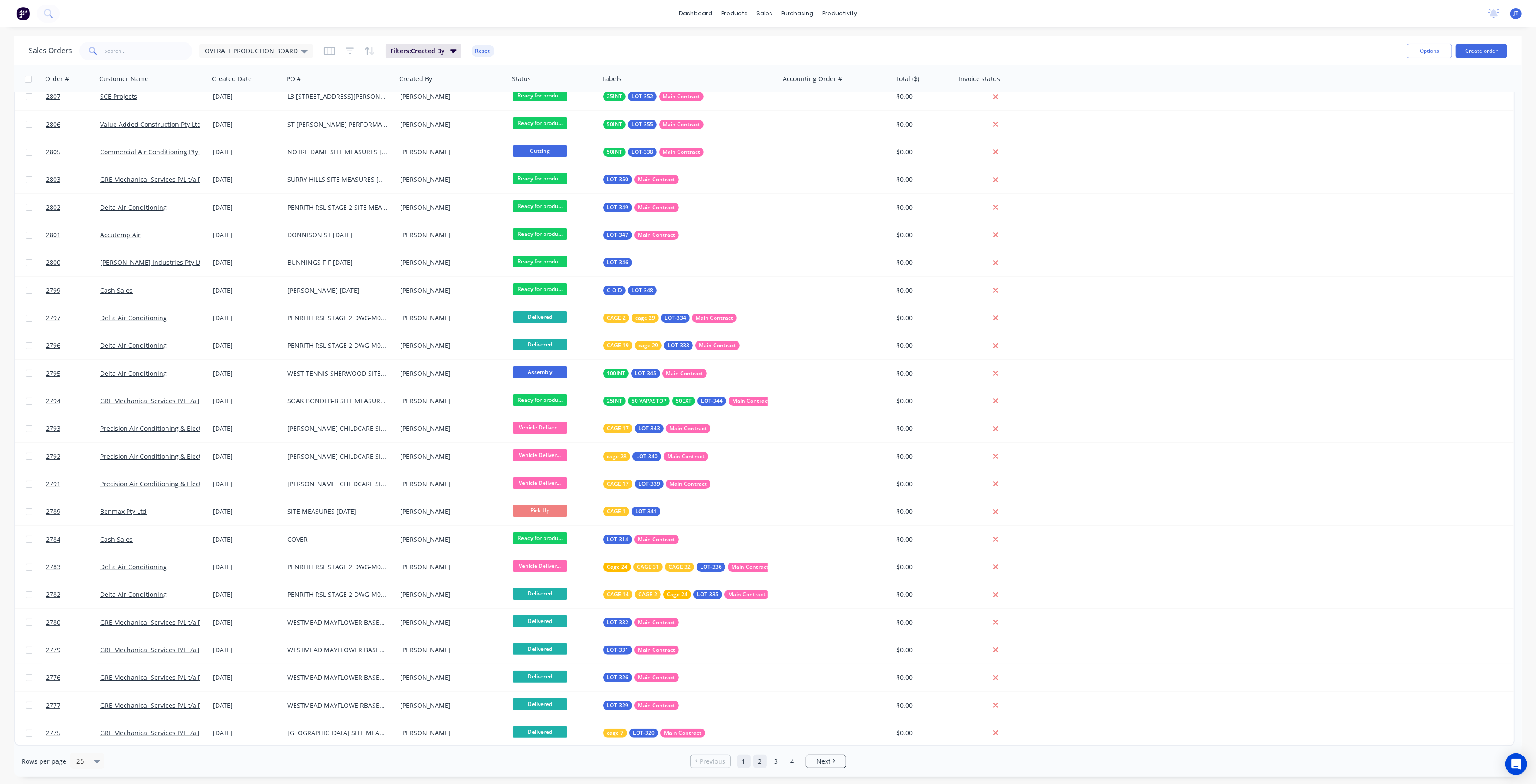
click at [760, 758] on link "2" at bounding box center [760, 761] width 14 height 14
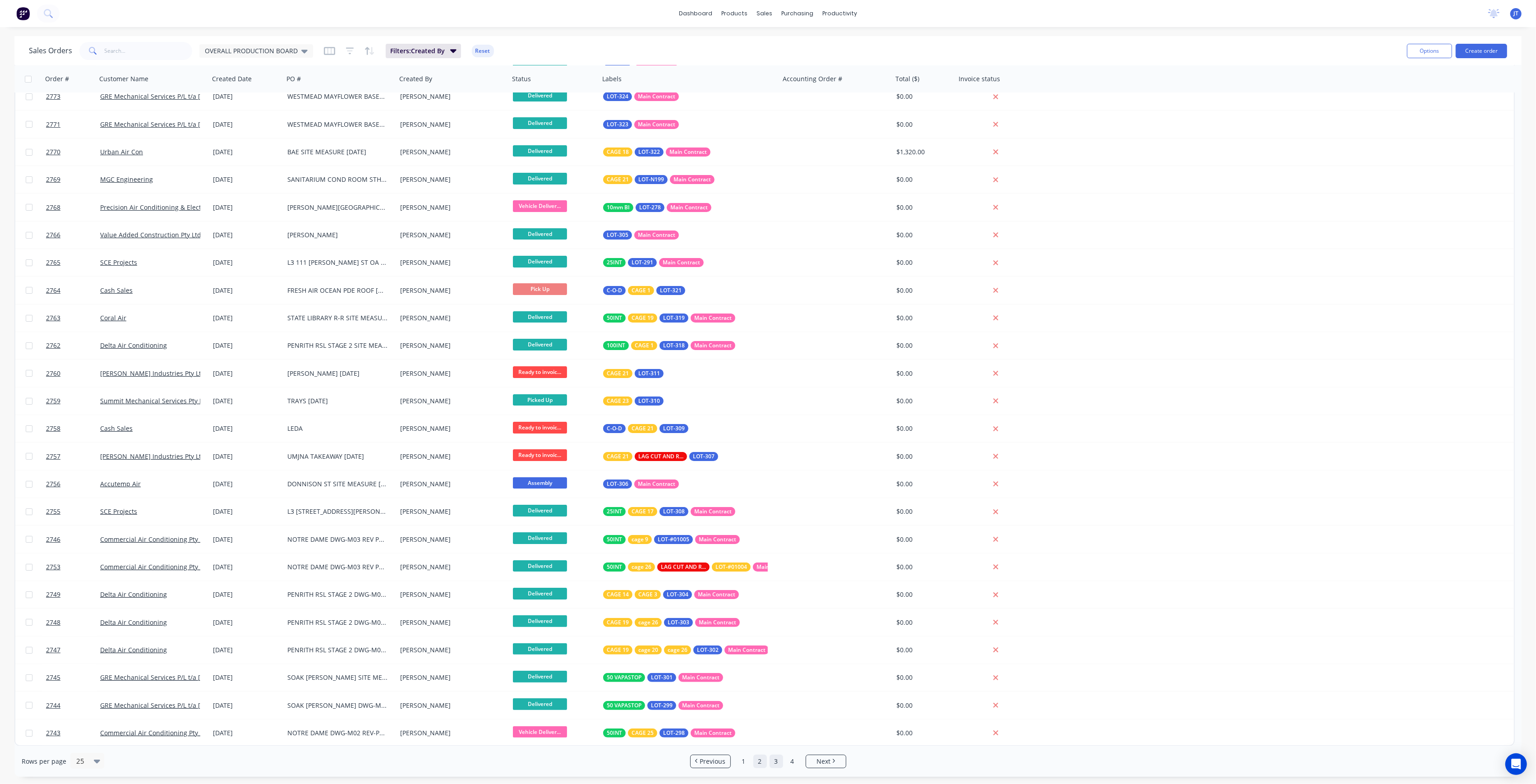
click at [772, 763] on link "3" at bounding box center [776, 761] width 14 height 14
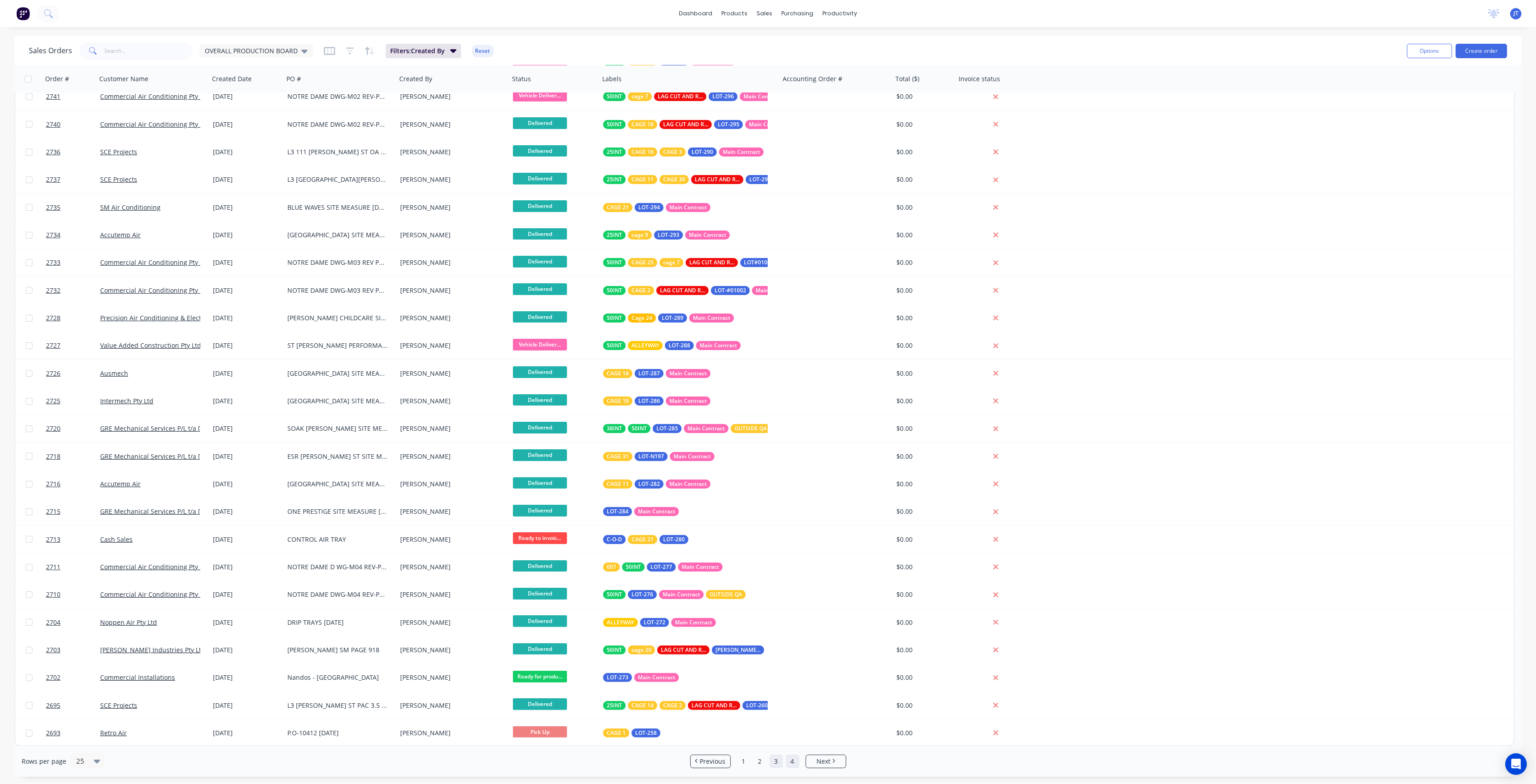
click at [792, 755] on link "4" at bounding box center [792, 761] width 14 height 14
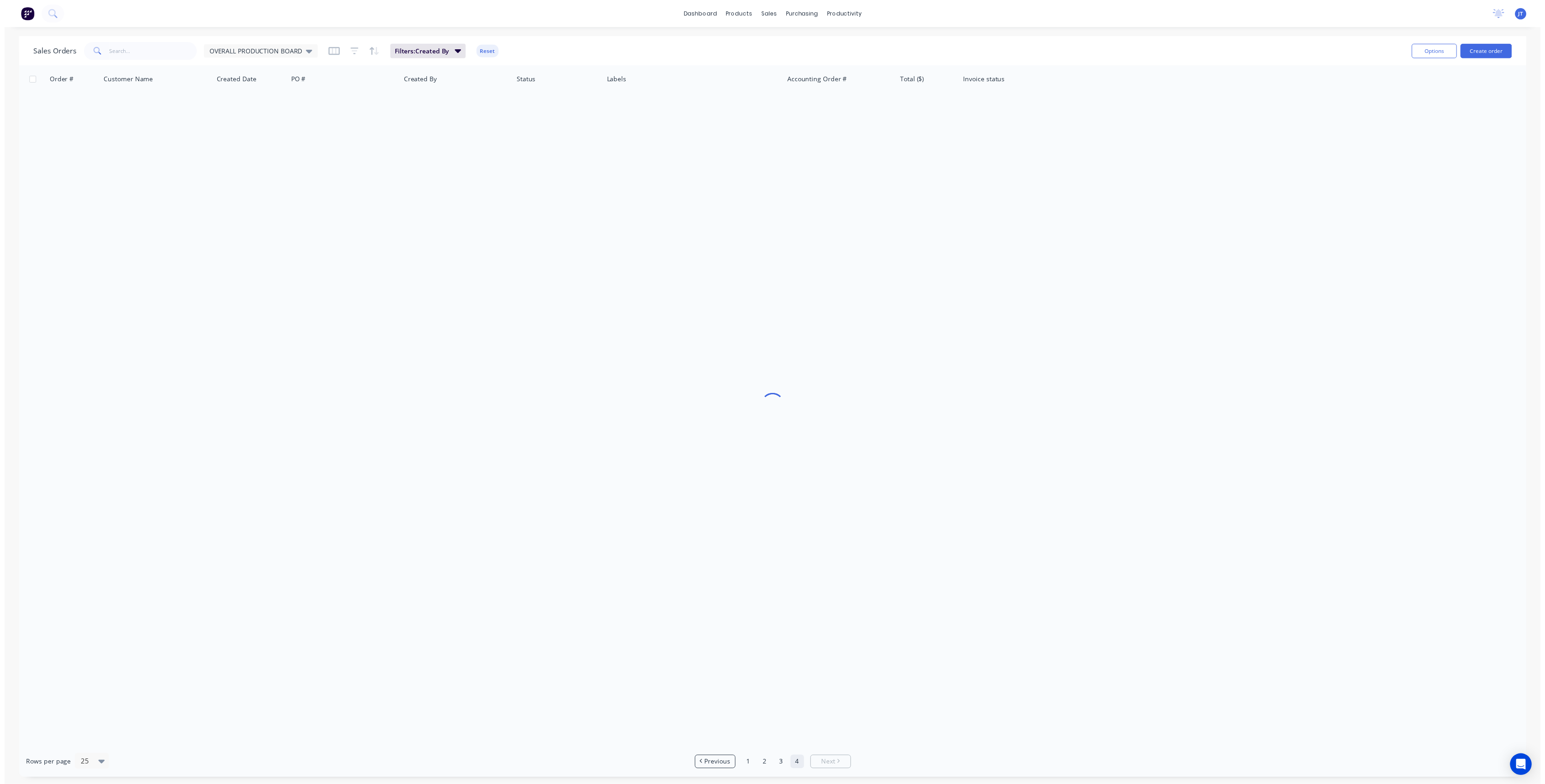
scroll to position [0, 0]
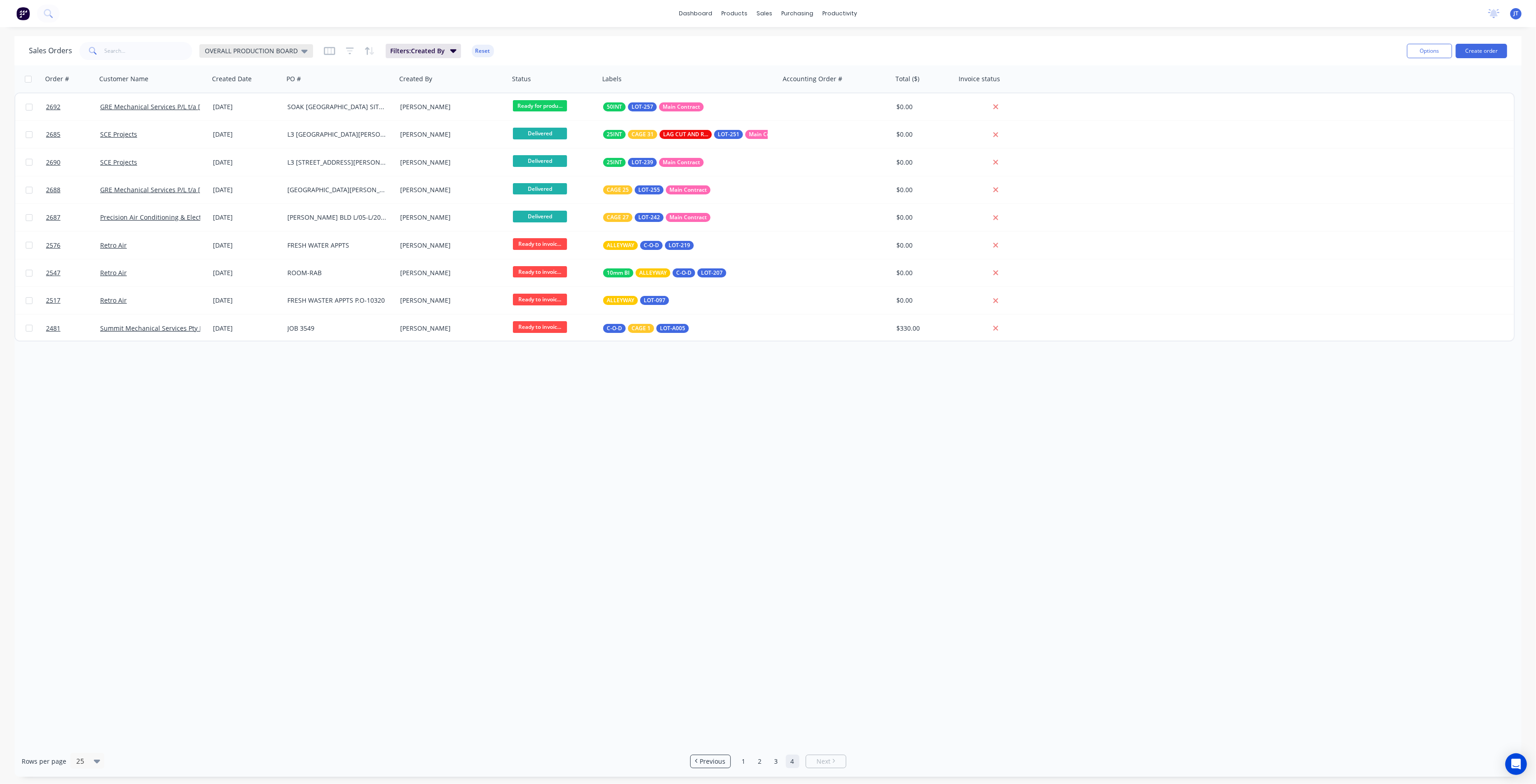
click at [223, 45] on div "OVERALL PRODUCTION BOARD" at bounding box center [256, 51] width 114 height 14
click at [283, 401] on div "Order # Customer Name Created Date PO # Created By Status Labels Accounting Ord…" at bounding box center [768, 405] width 1507 height 680
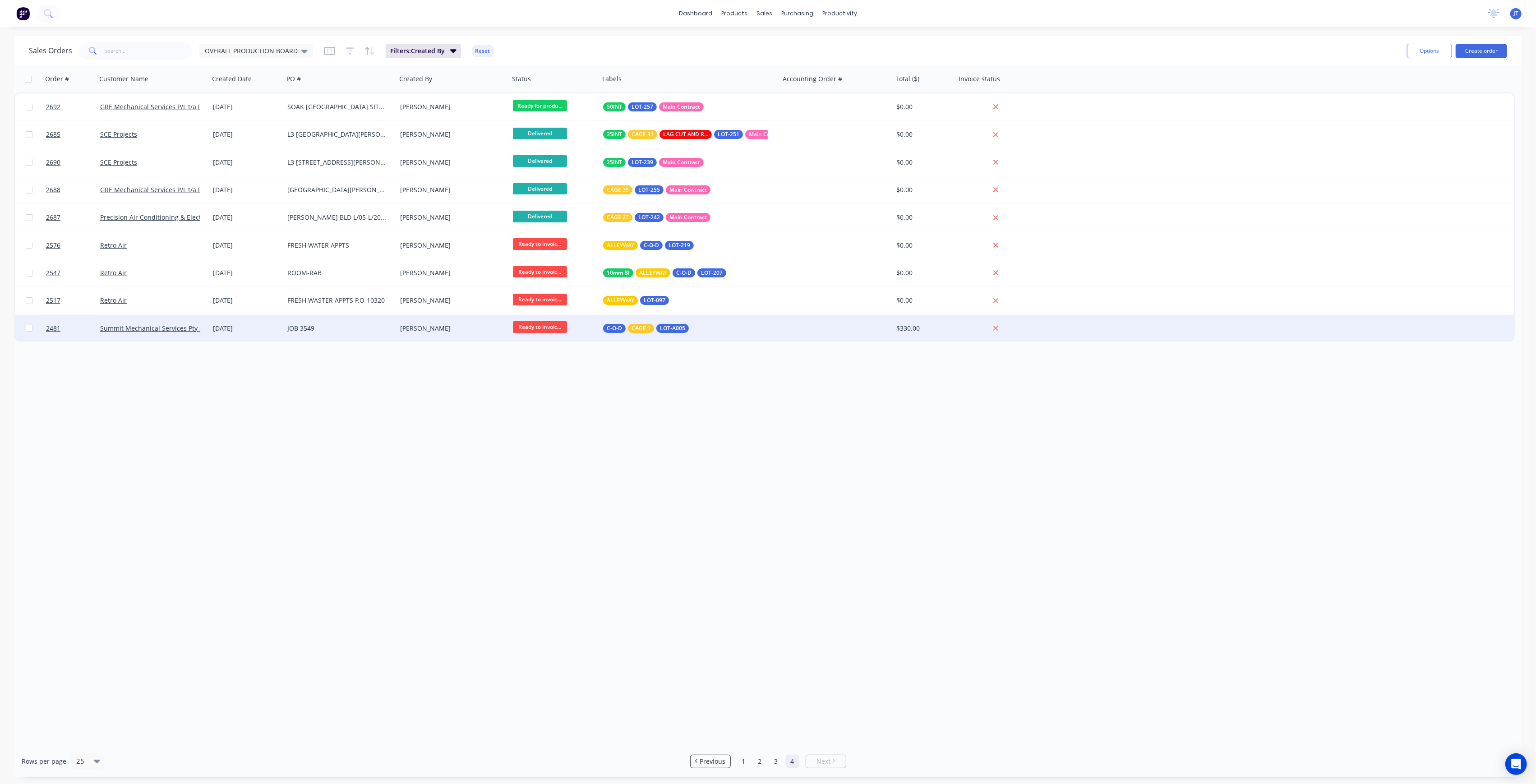
click at [342, 336] on div "JOB 3549" at bounding box center [340, 328] width 113 height 27
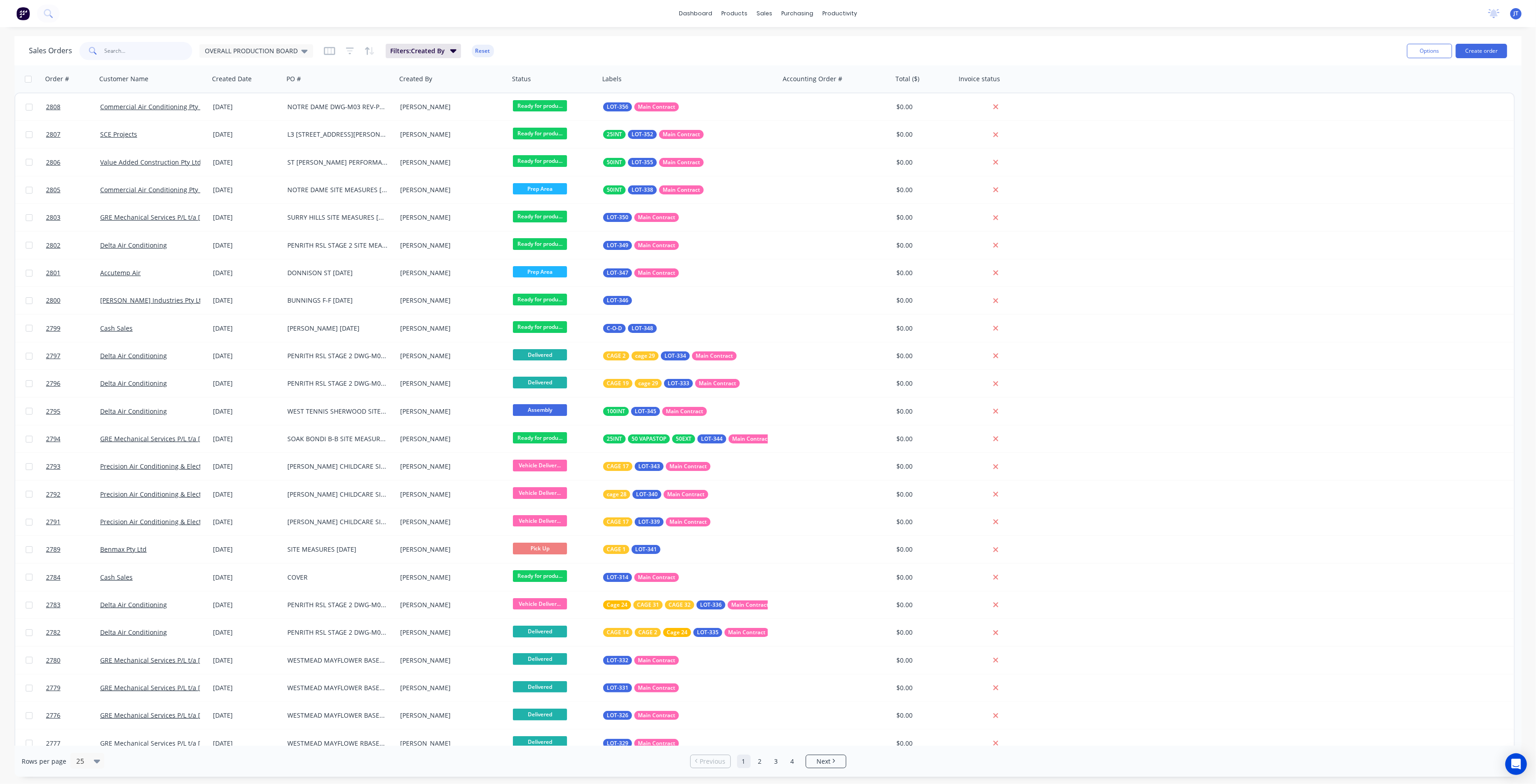
click at [116, 56] on input "text" at bounding box center [149, 51] width 88 height 18
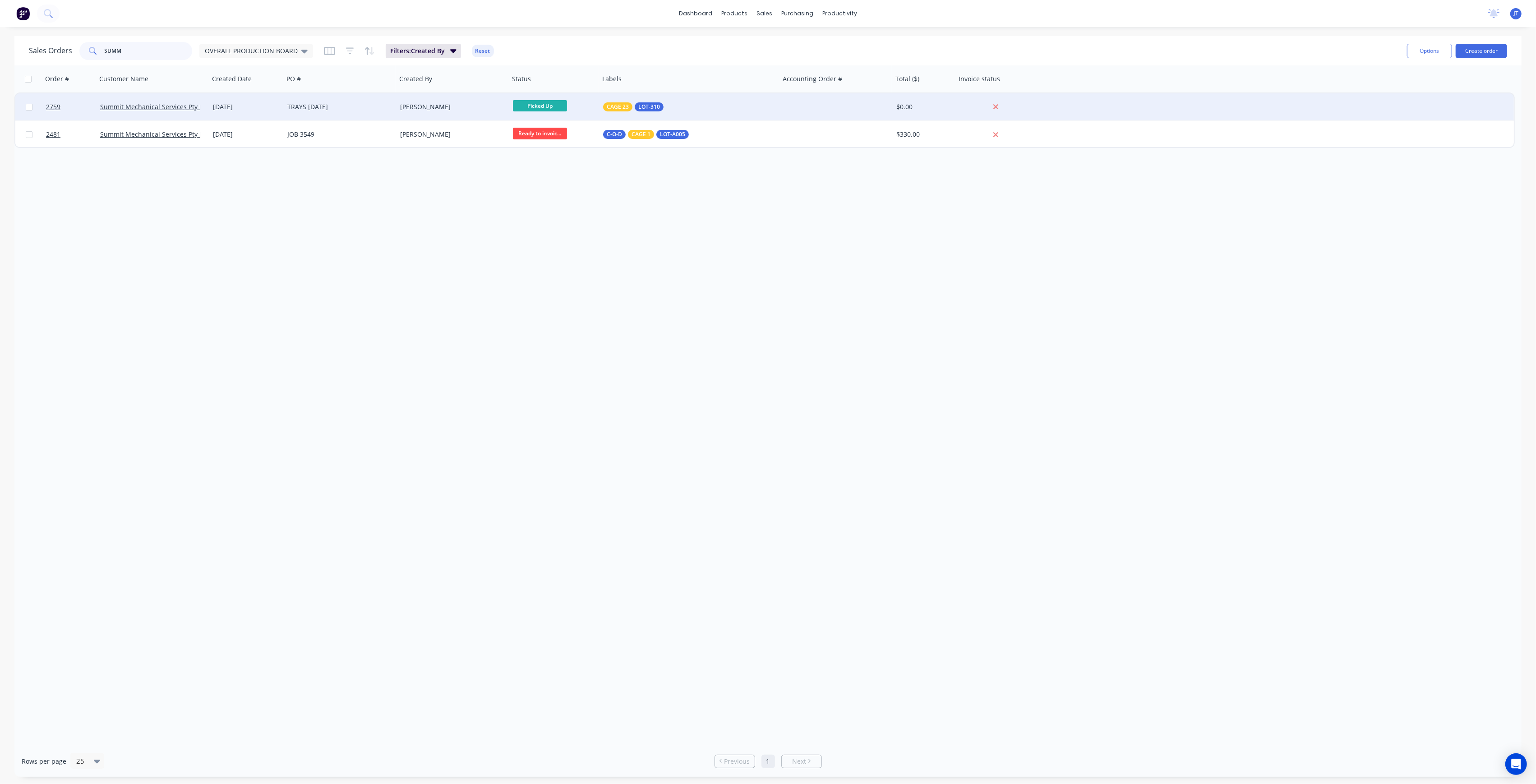
type input "SUMM"
click at [364, 101] on div "TRAYS [DATE]" at bounding box center [340, 107] width 113 height 27
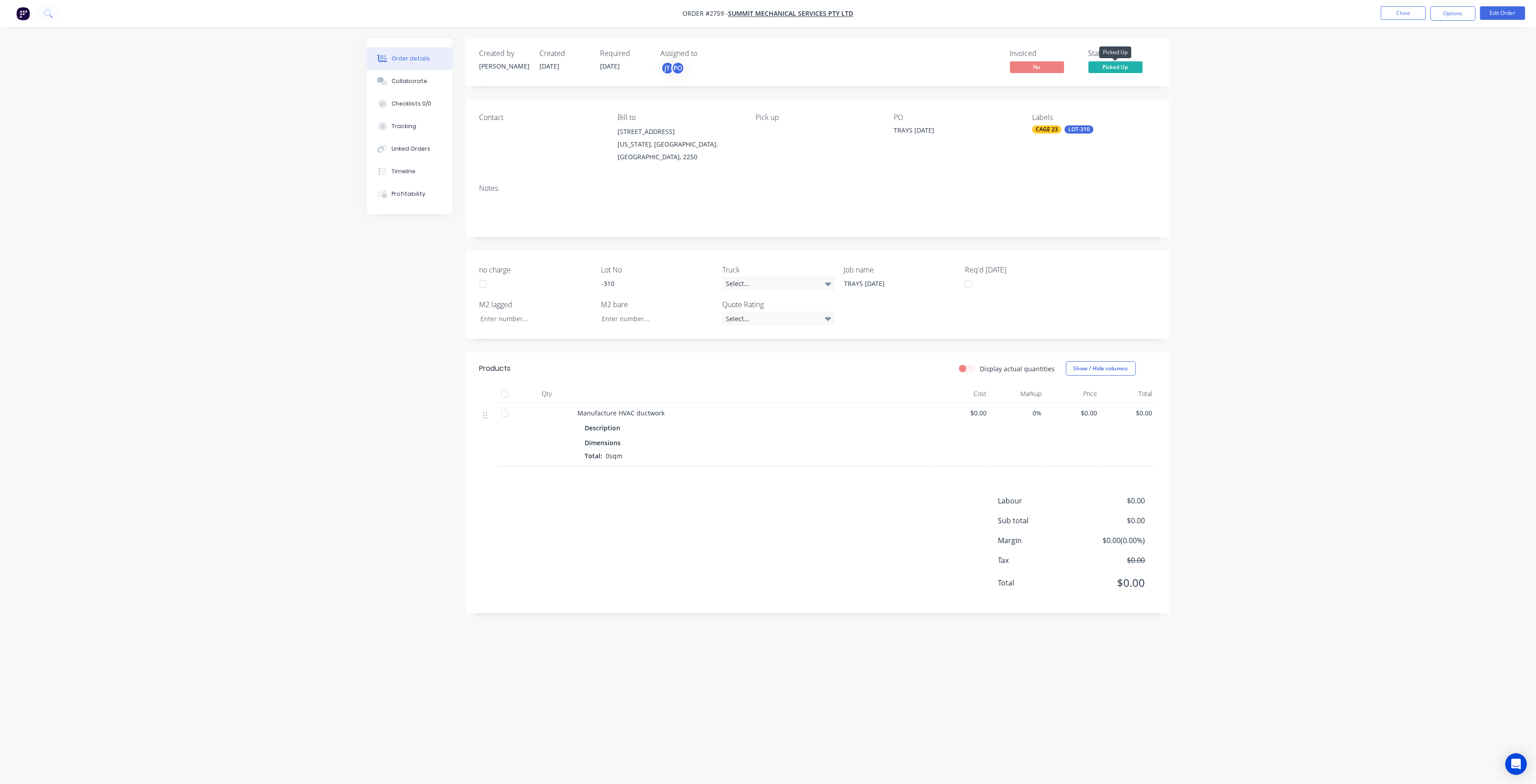
click at [1120, 70] on span "Picked Up" at bounding box center [1116, 67] width 54 height 11
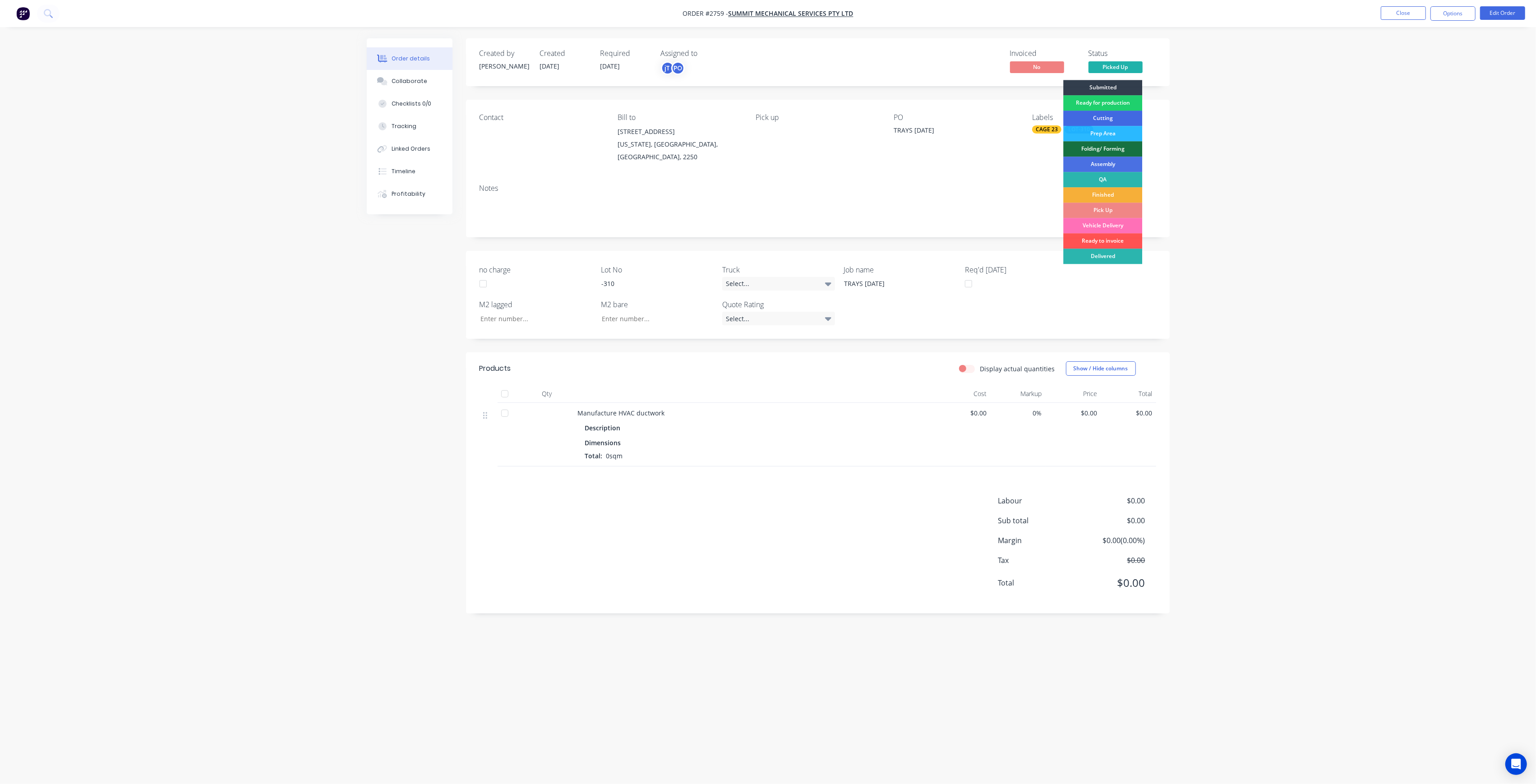
click at [1126, 112] on div "Cutting" at bounding box center [1103, 118] width 79 height 16
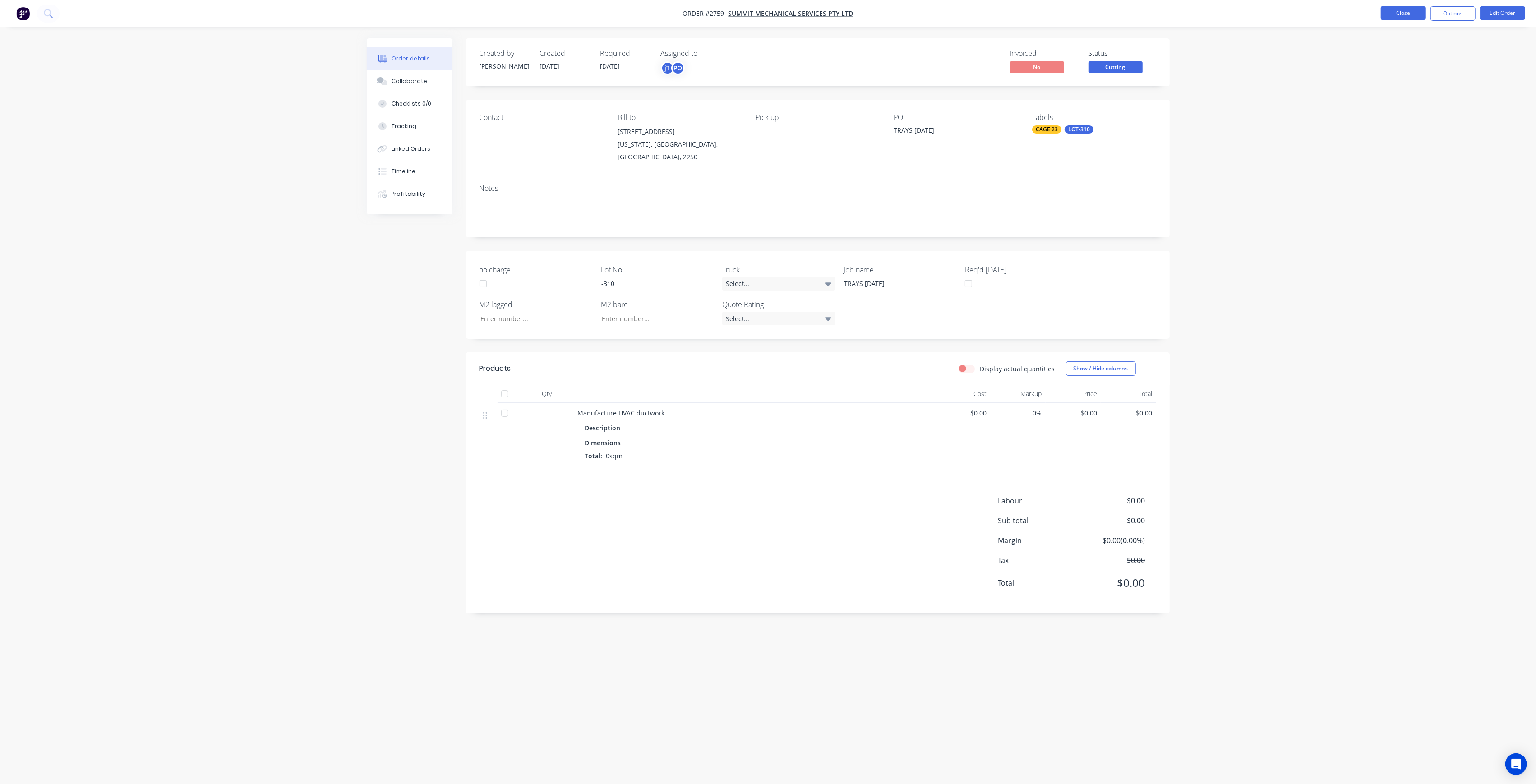
click at [1419, 12] on button "Close" at bounding box center [1404, 13] width 45 height 14
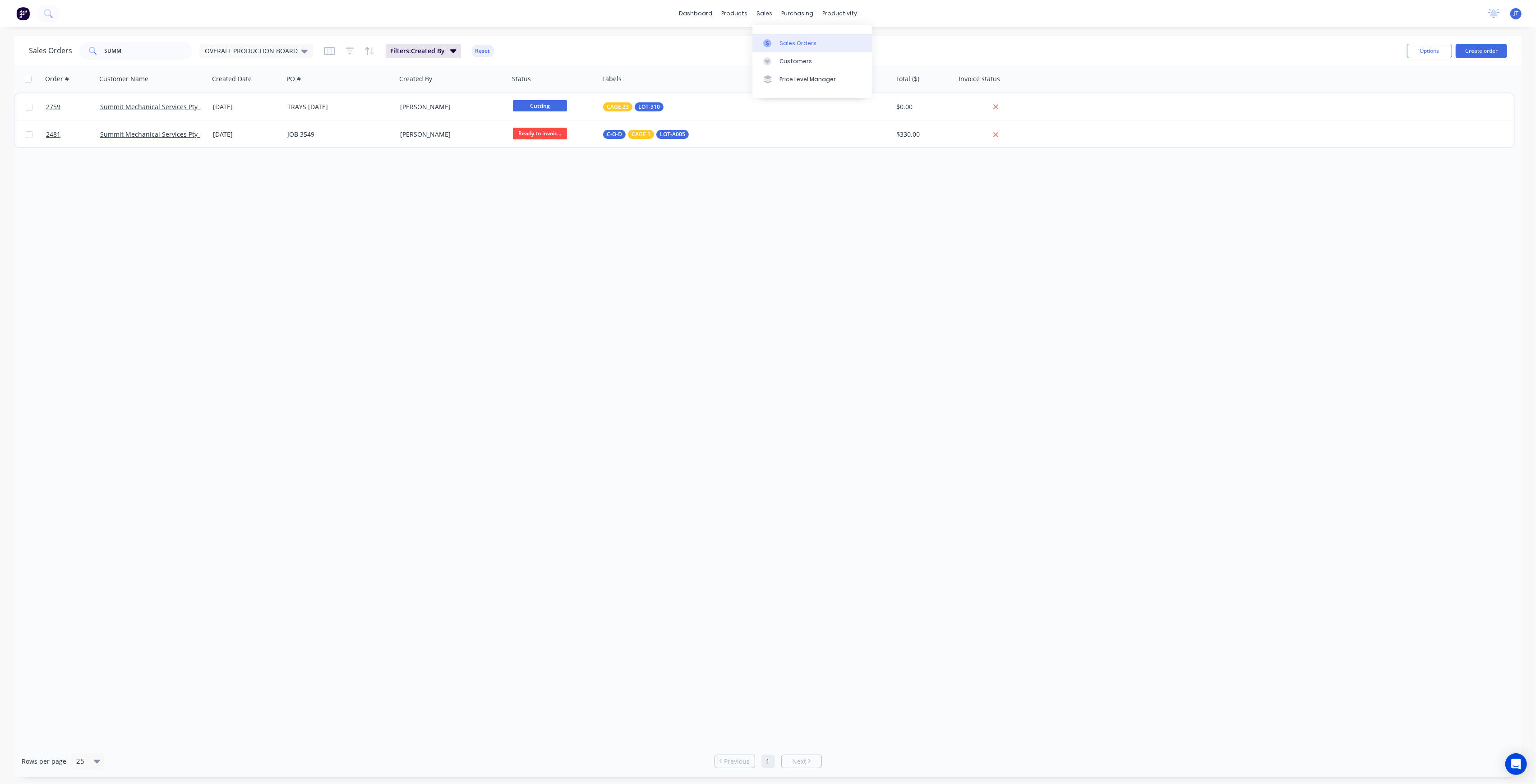
click at [786, 42] on div "Sales Orders" at bounding box center [798, 44] width 37 height 8
click at [134, 46] on input "SUMM" at bounding box center [149, 51] width 88 height 18
type input "S"
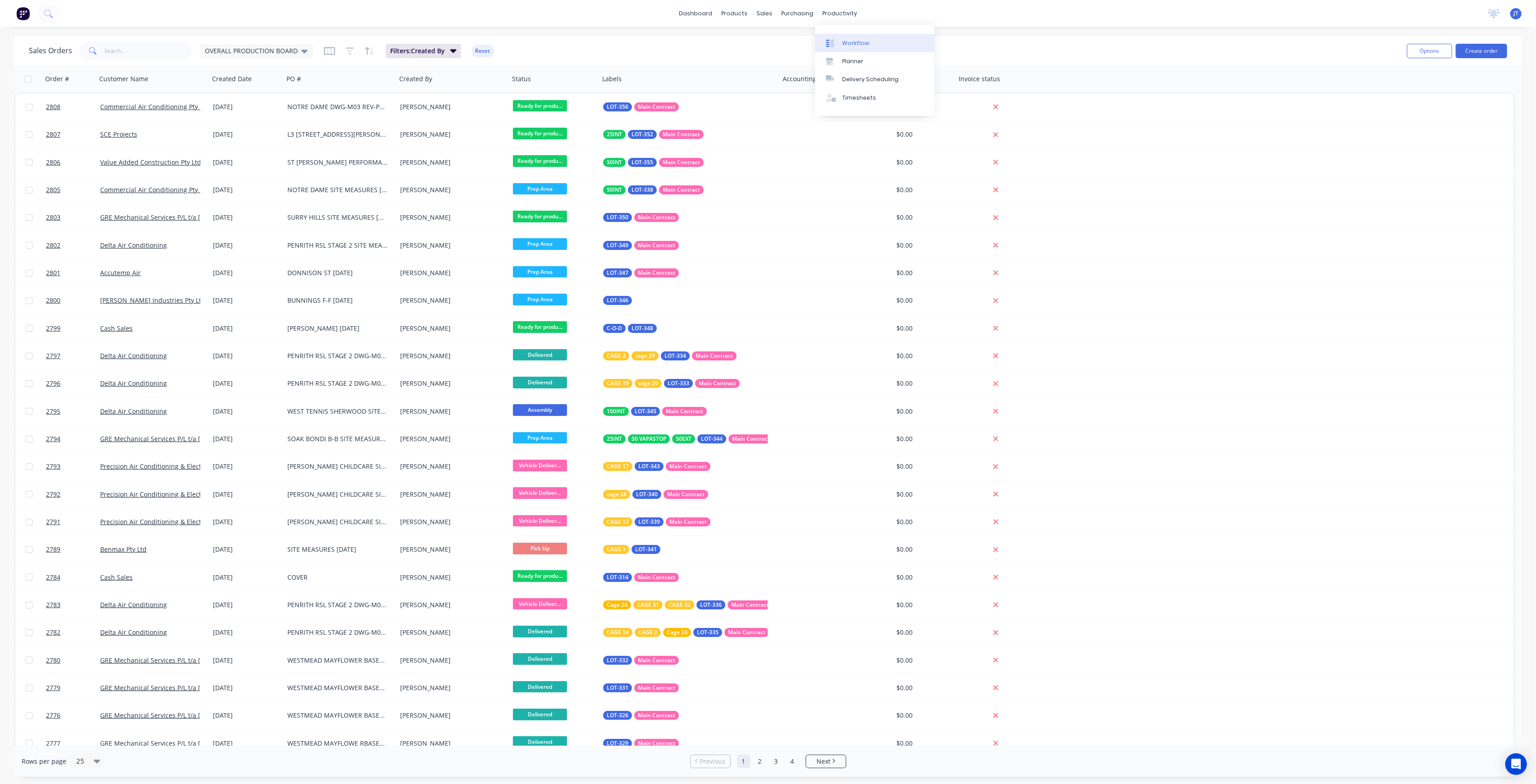
click at [844, 36] on link "Workflow" at bounding box center [875, 43] width 119 height 18
